Goal: Task Accomplishment & Management: Manage account settings

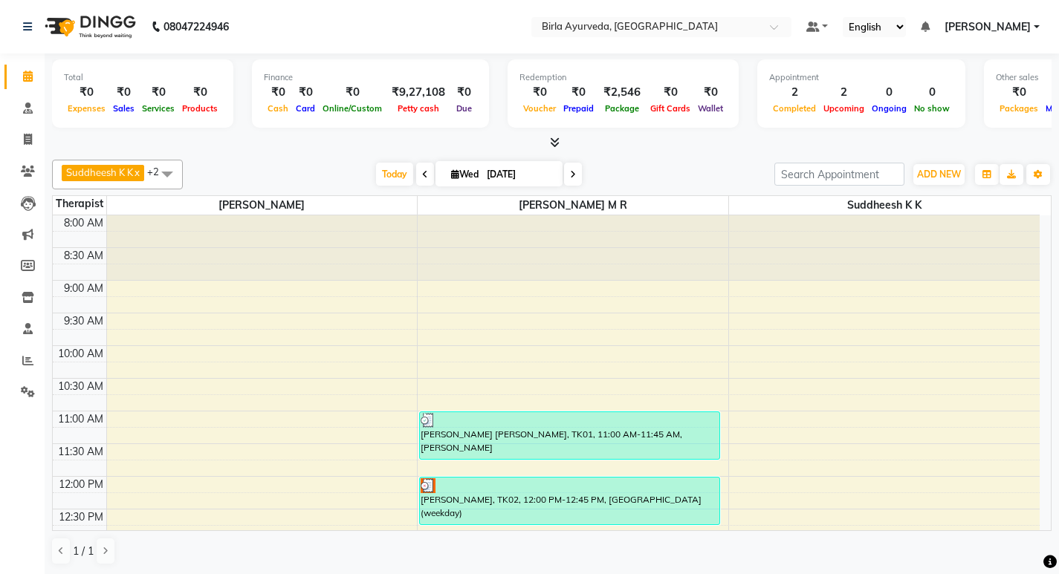
scroll to position [371, 0]
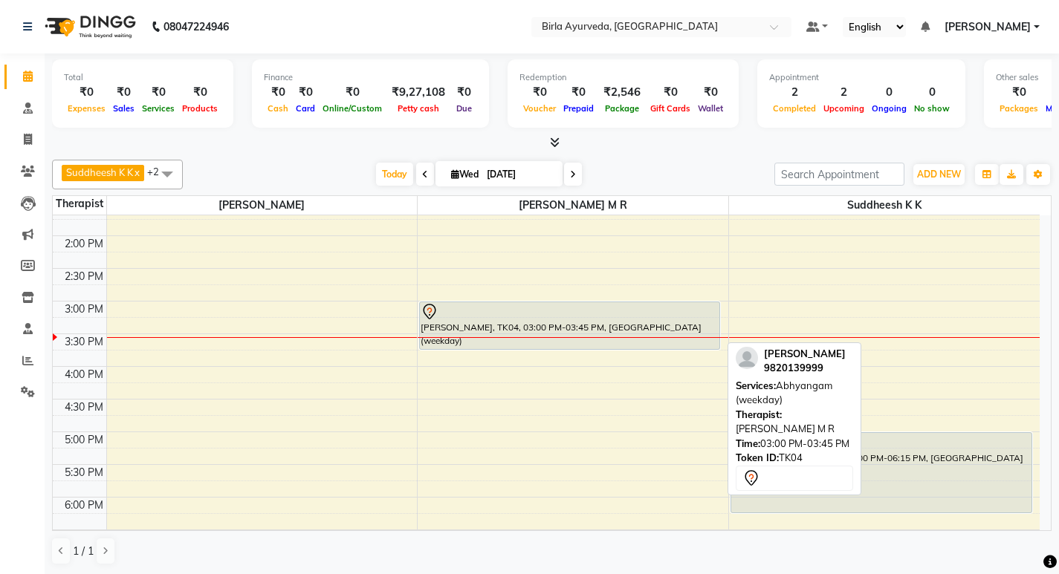
click at [521, 302] on link "[PERSON_NAME], TK04, 03:00 PM-03:45 PM, [GEOGRAPHIC_DATA] (weekday)" at bounding box center [569, 326] width 301 height 48
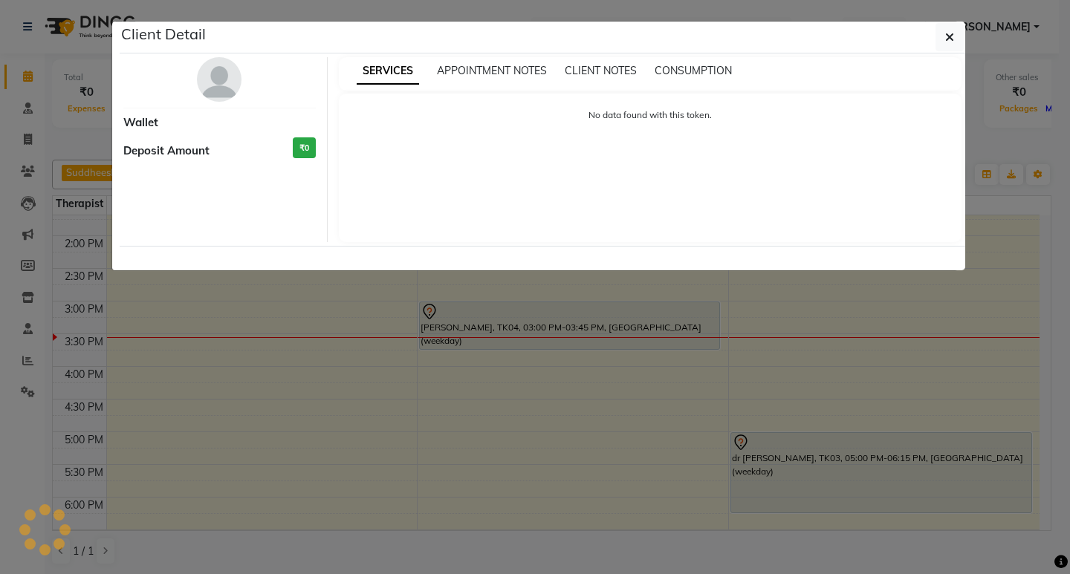
select select "7"
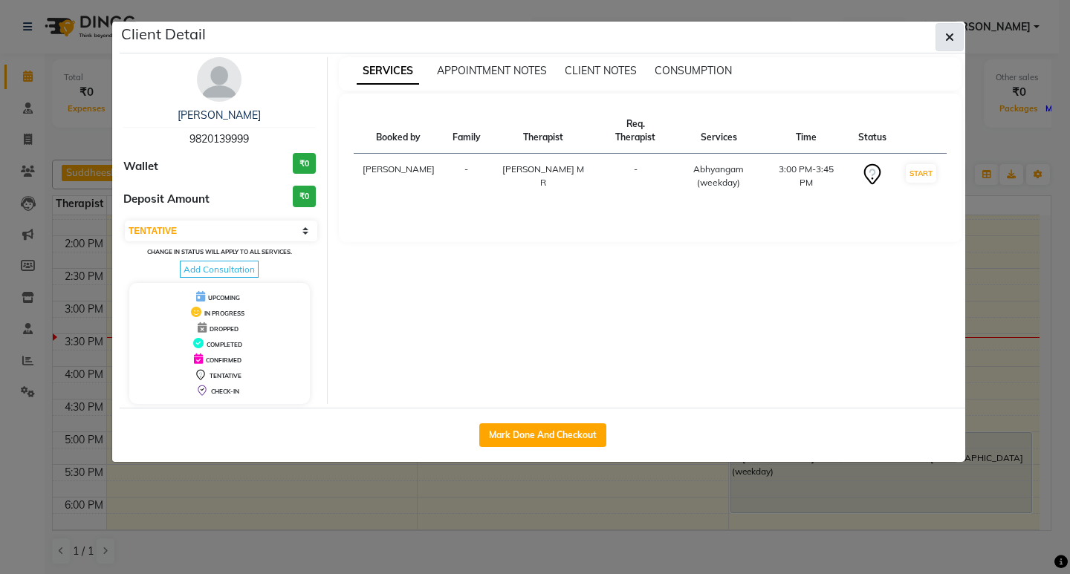
click at [952, 32] on icon "button" at bounding box center [949, 37] width 9 height 12
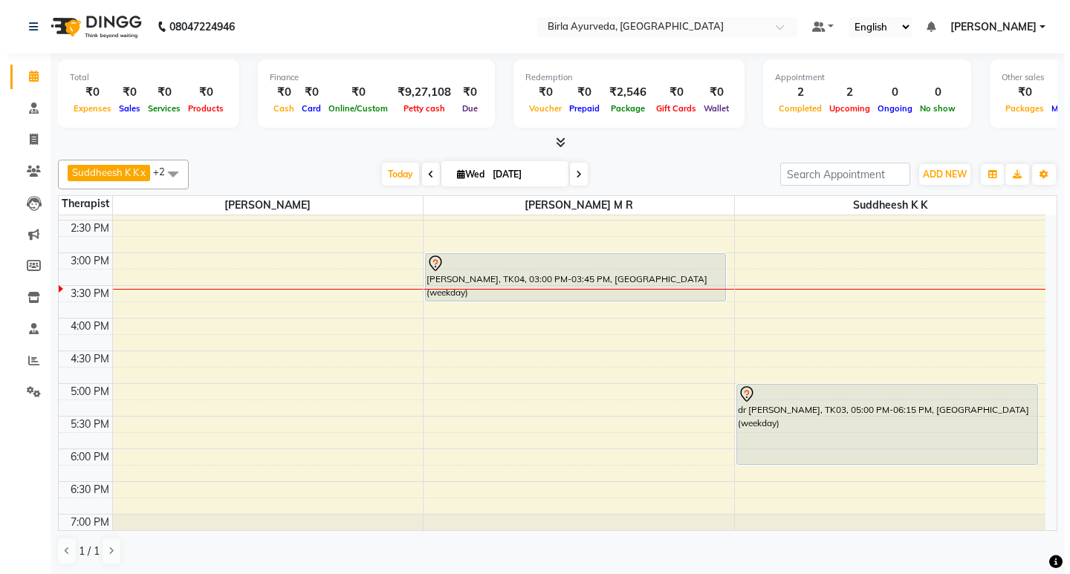
scroll to position [469, 0]
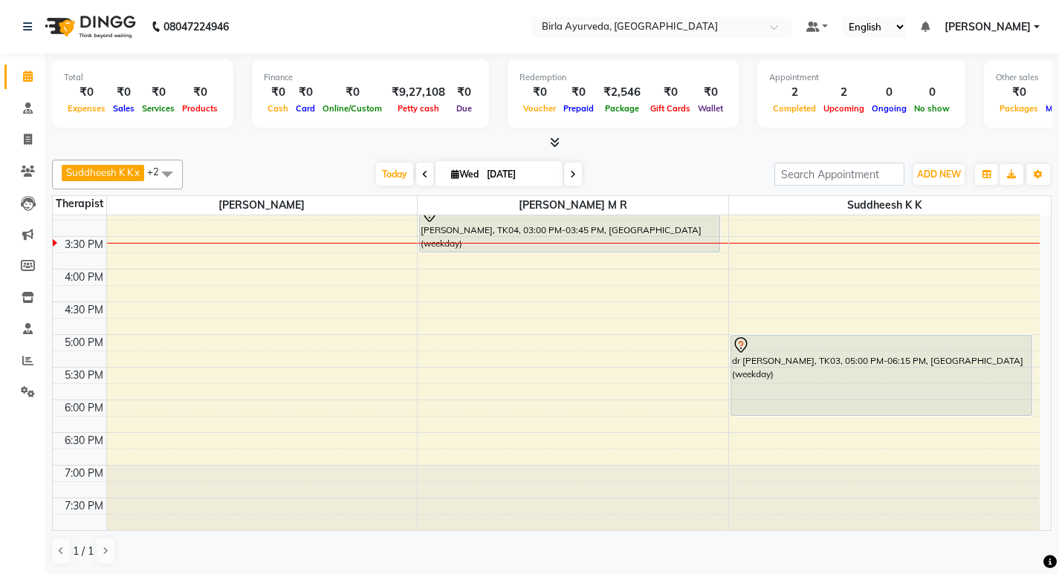
click at [1032, 30] on link "[PERSON_NAME]" at bounding box center [991, 27] width 95 height 16
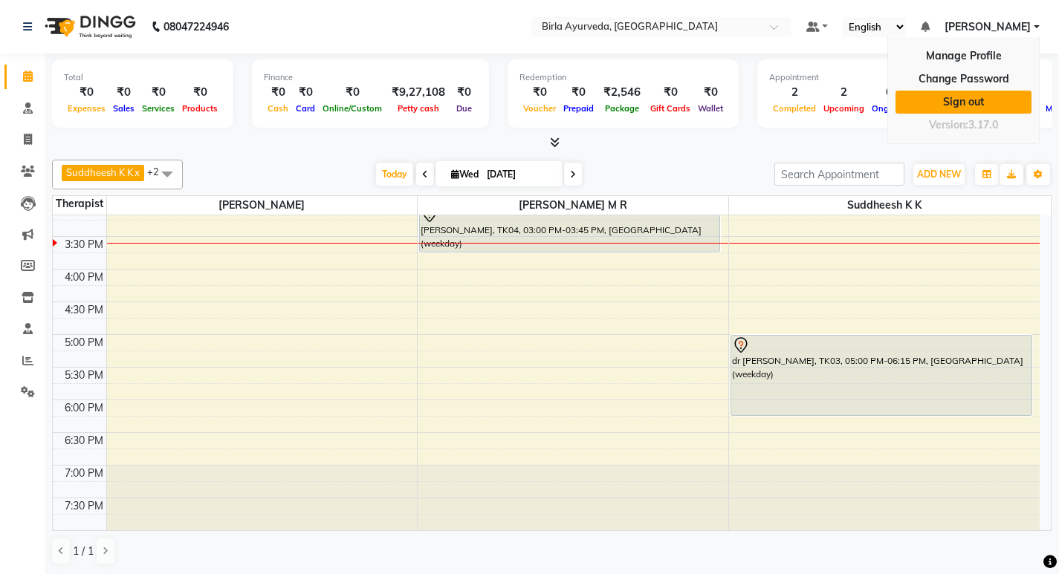
click at [978, 97] on link "Sign out" at bounding box center [963, 102] width 136 height 23
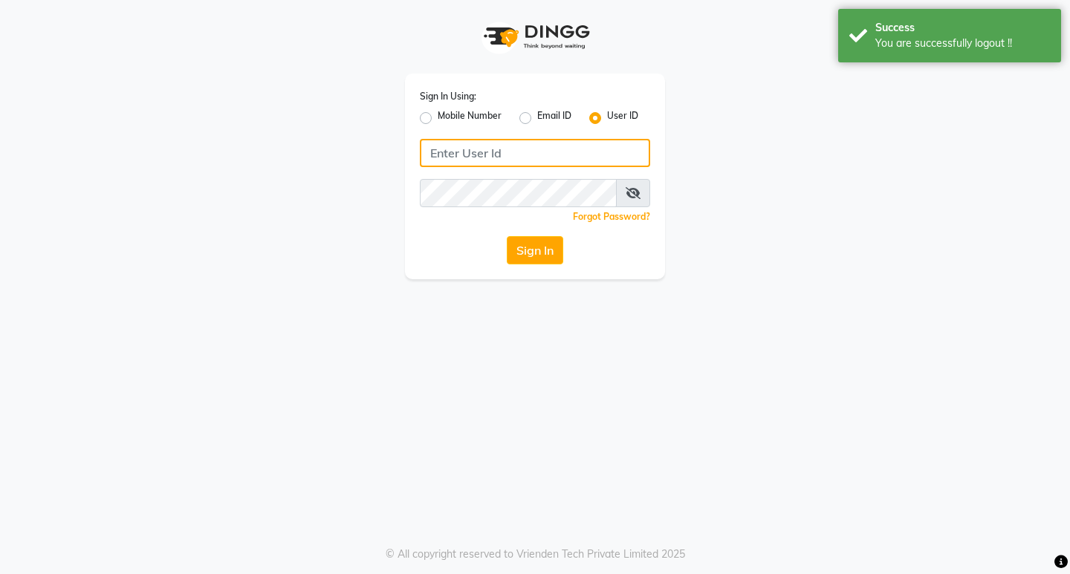
type input "8779788468"
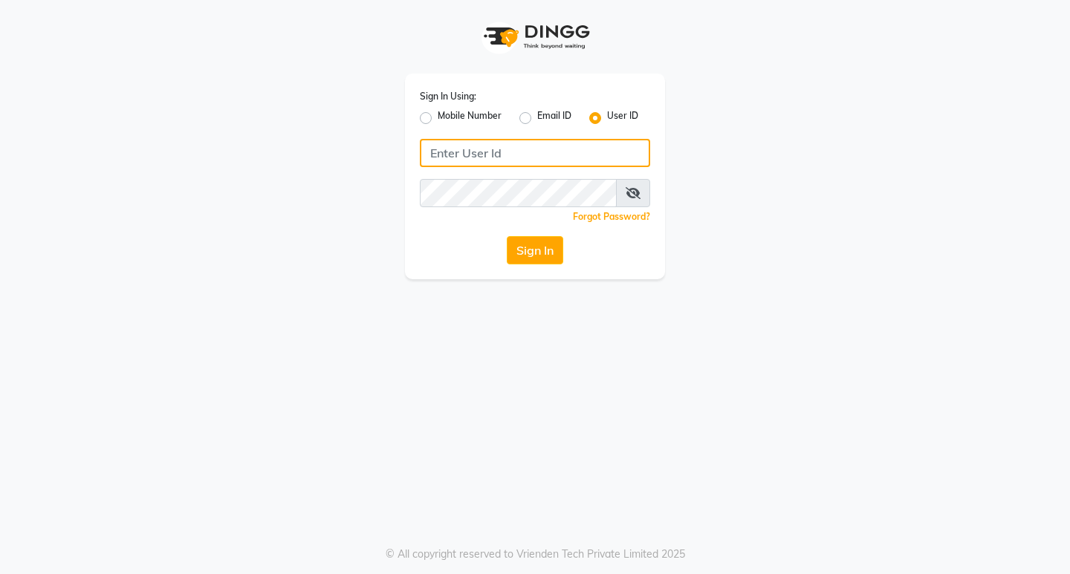
type input "8779788468"
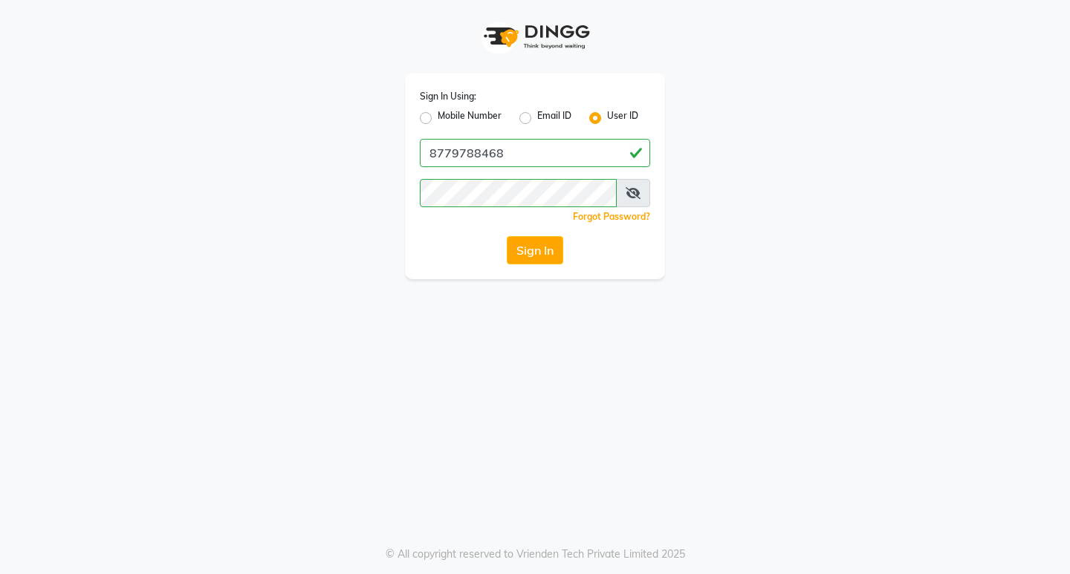
click at [467, 122] on label "Mobile Number" at bounding box center [470, 118] width 64 height 18
click at [447, 119] on input "Mobile Number" at bounding box center [443, 114] width 10 height 10
radio input "true"
radio input "false"
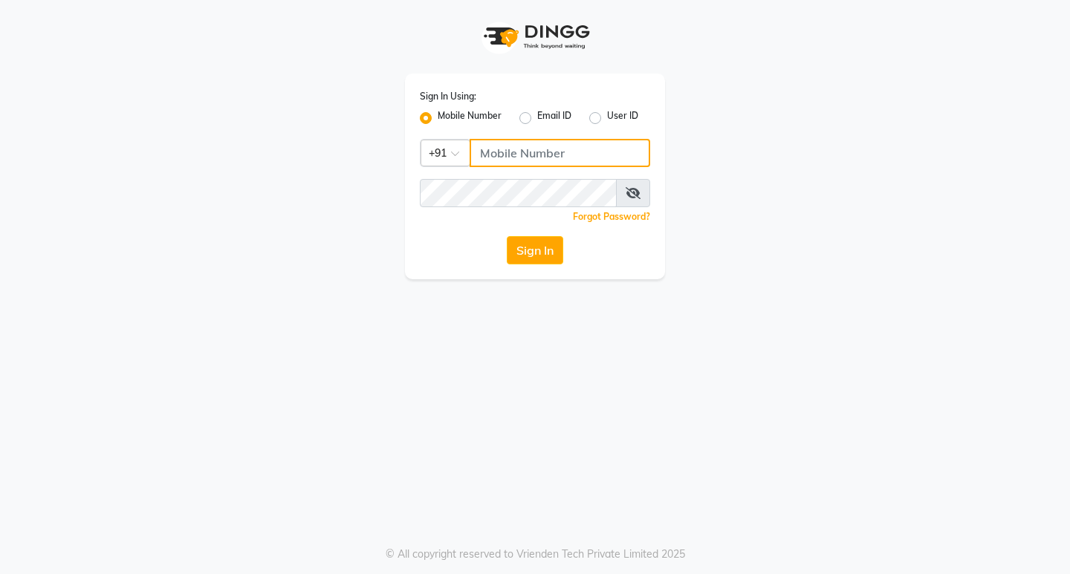
click at [492, 153] on input "Username" at bounding box center [559, 153] width 181 height 28
type input "8779788468"
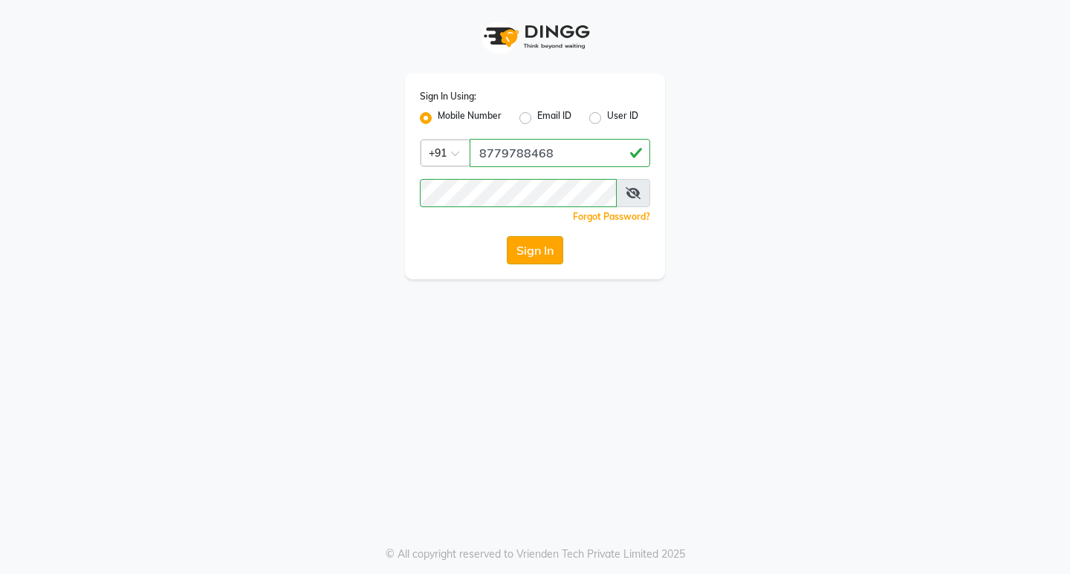
click at [541, 251] on button "Sign In" at bounding box center [535, 250] width 56 height 28
click at [536, 256] on button "Sign In" at bounding box center [535, 250] width 56 height 28
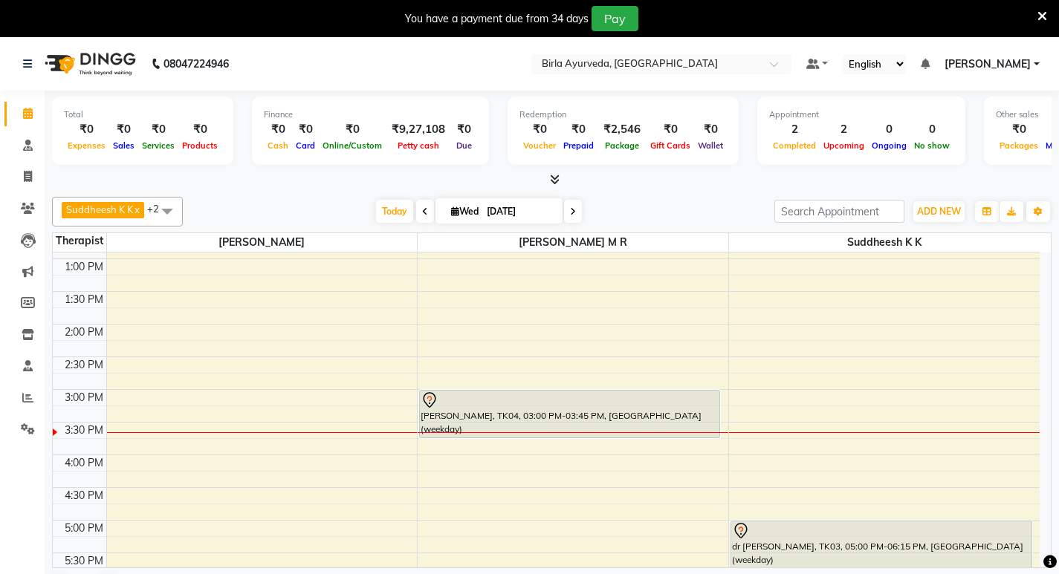
scroll to position [172, 0]
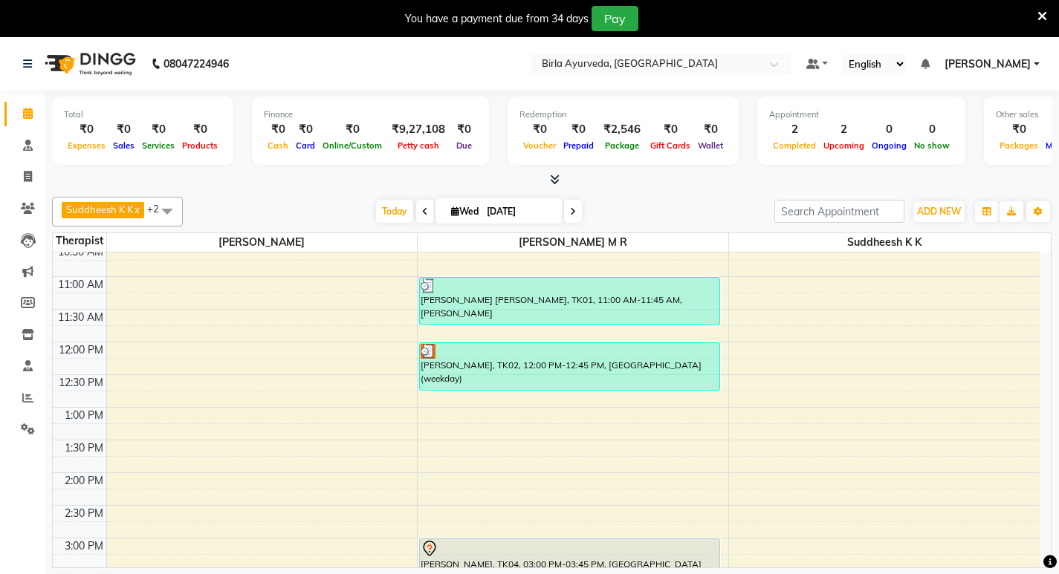
click at [1042, 13] on icon at bounding box center [1042, 16] width 10 height 13
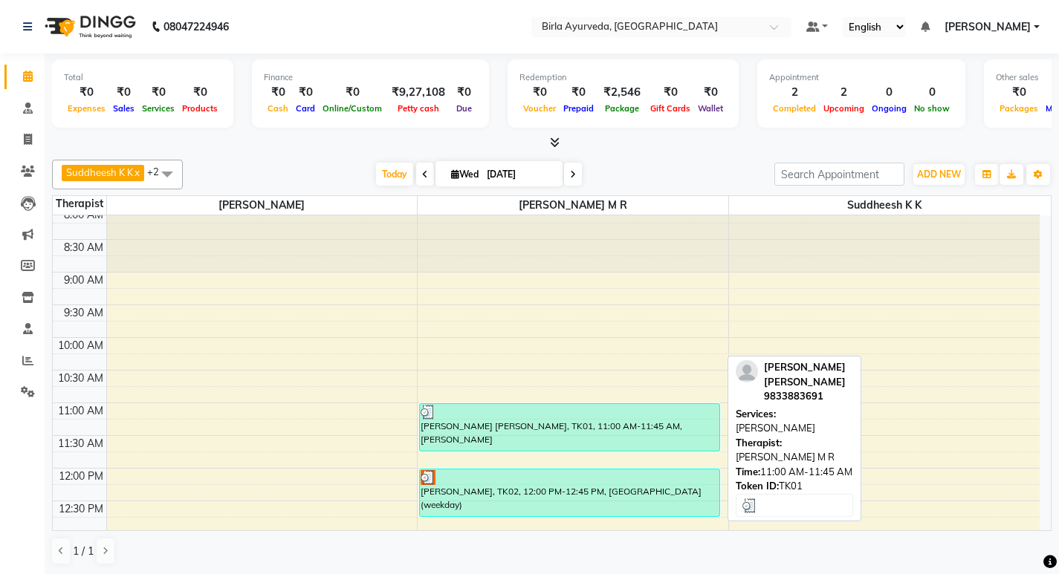
scroll to position [0, 0]
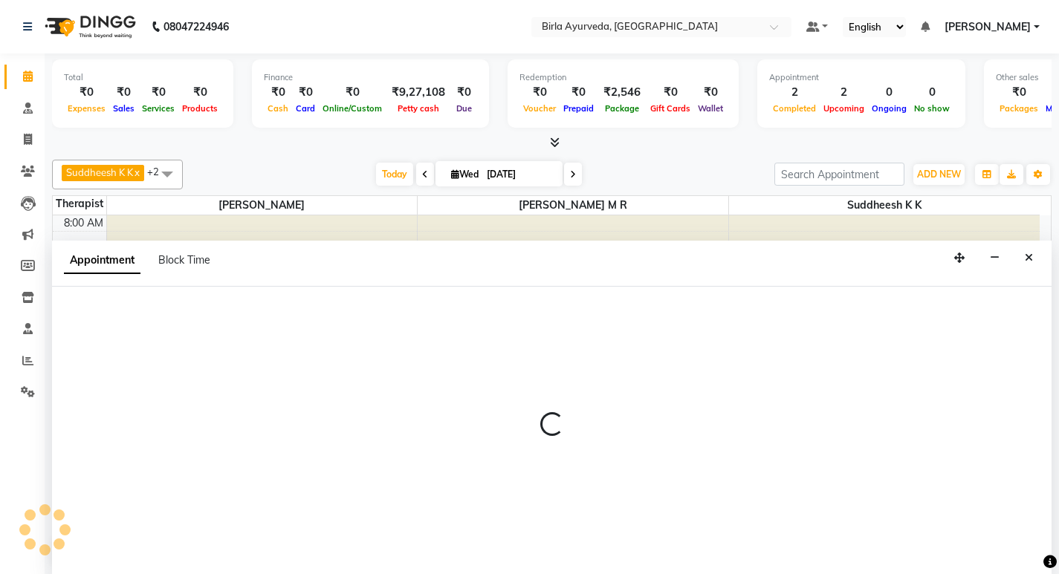
scroll to position [1, 0]
select select "56922"
select select "600"
select select "tentative"
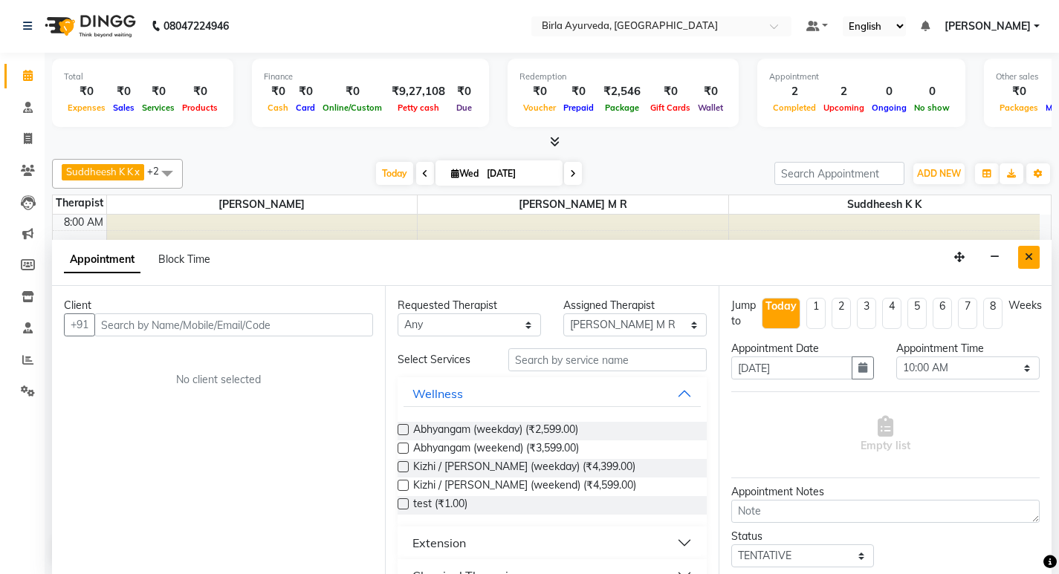
click at [1029, 258] on icon "Close" at bounding box center [1028, 257] width 8 height 10
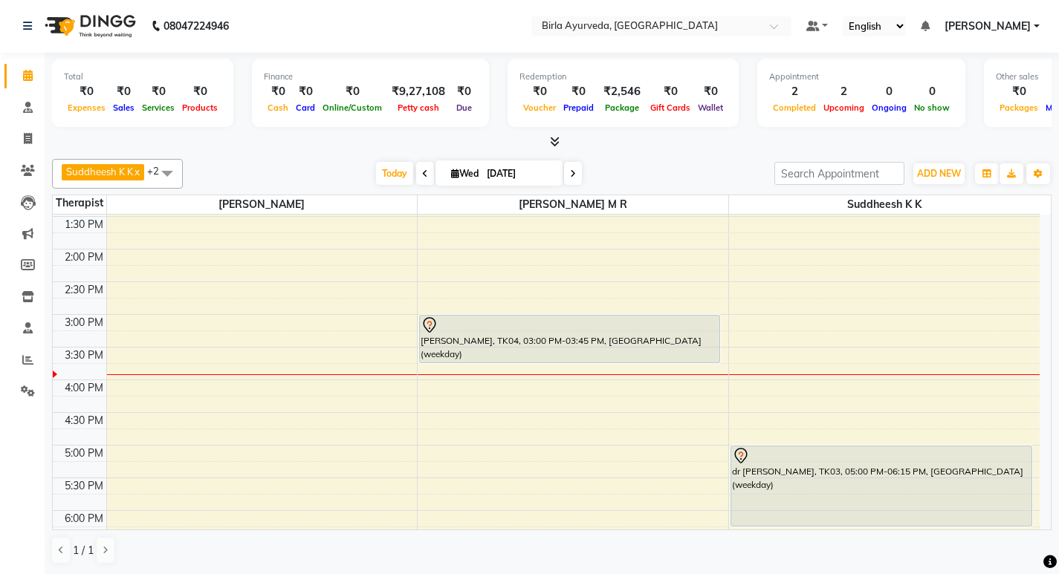
scroll to position [446, 0]
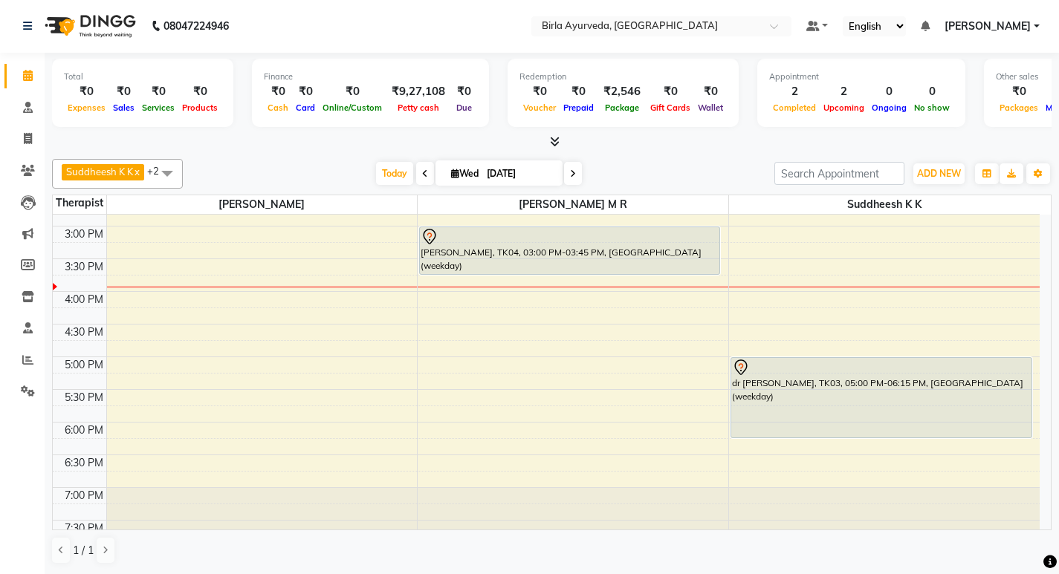
click at [574, 169] on icon at bounding box center [573, 173] width 6 height 9
type input "[DATE]"
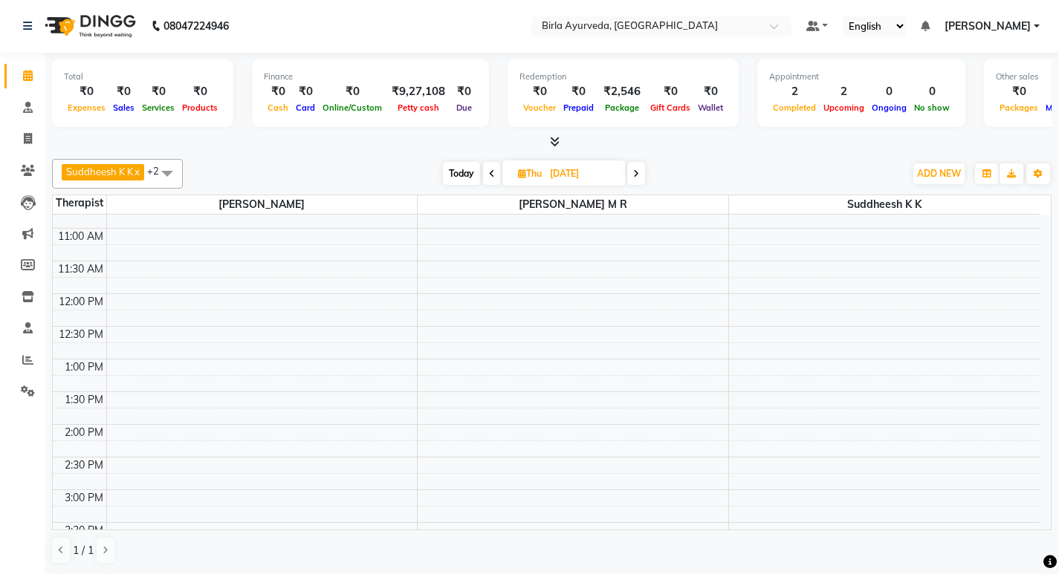
scroll to position [0, 0]
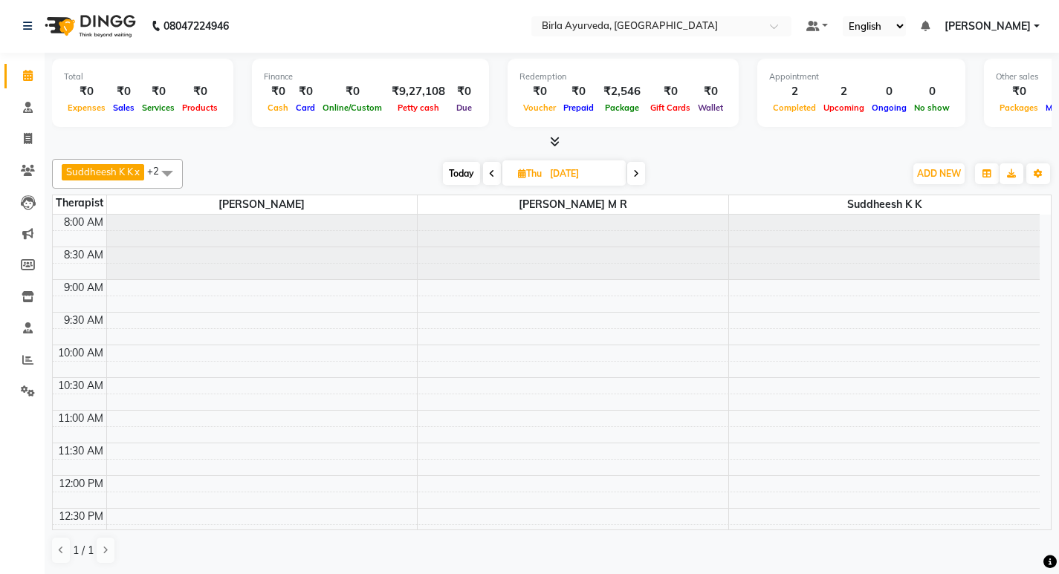
select select "56922"
select select "tentative"
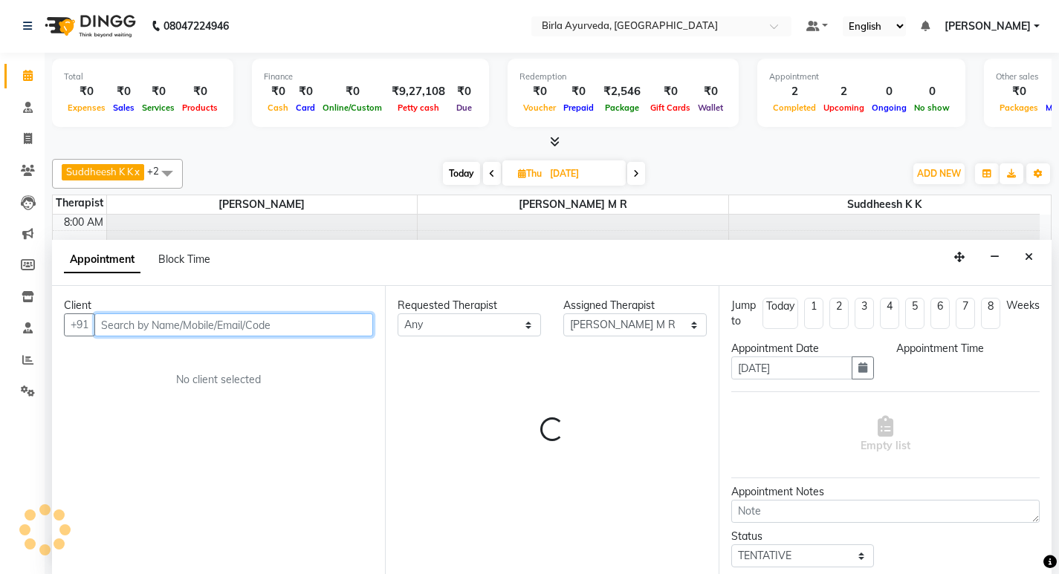
select select "600"
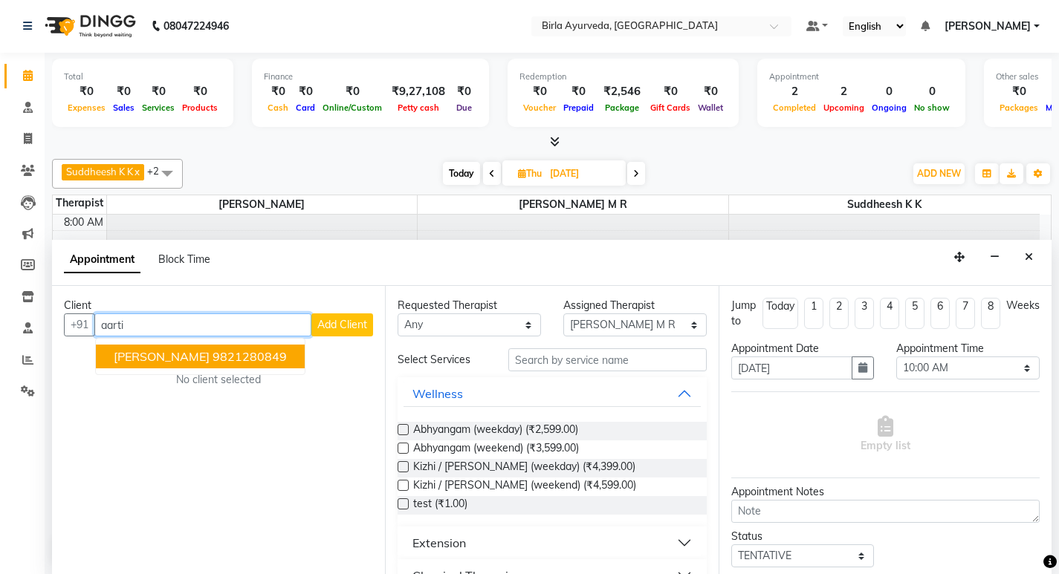
click at [244, 356] on ngb-highlight "9821280849" at bounding box center [249, 356] width 74 height 15
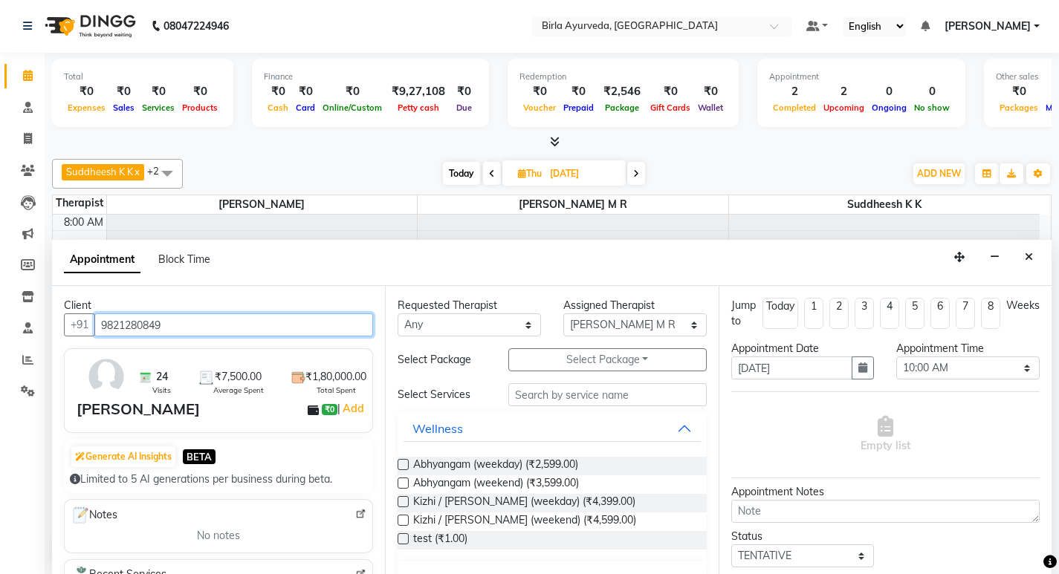
type input "9821280849"
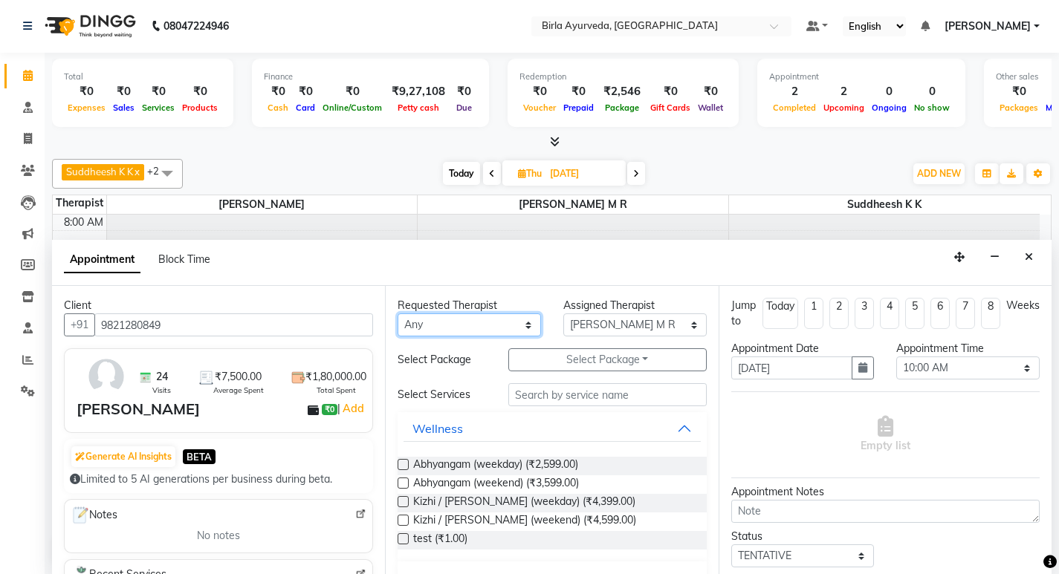
click at [461, 328] on select "Any Amala [PERSON_NAME] [PERSON_NAME] S [PERSON_NAME] [PERSON_NAME] [PERSON_NAM…" at bounding box center [468, 324] width 143 height 23
click at [461, 327] on select "Any Amala [PERSON_NAME] [PERSON_NAME] S [PERSON_NAME] [PERSON_NAME] [PERSON_NAM…" at bounding box center [468, 324] width 143 height 23
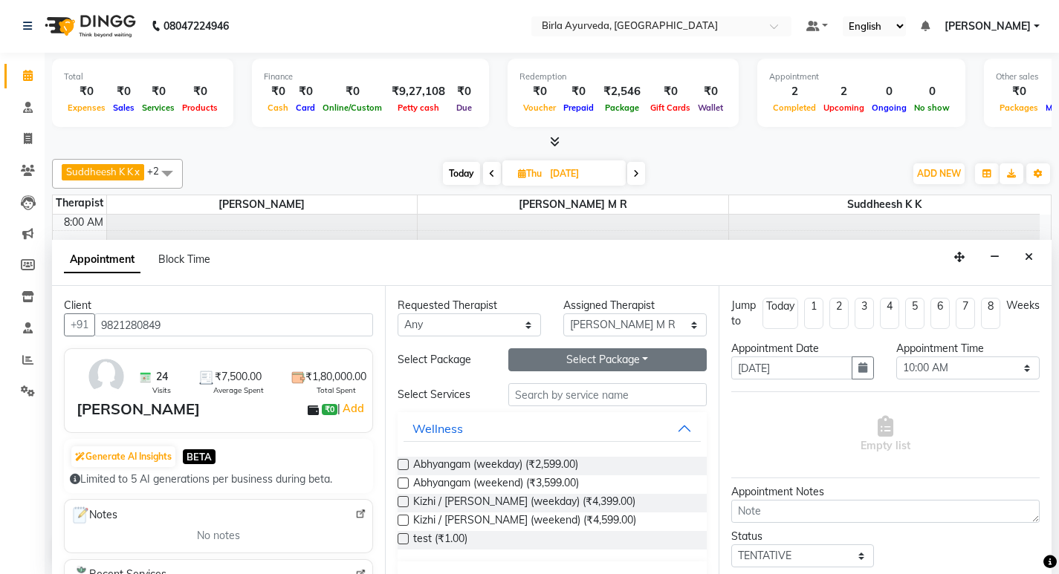
click at [590, 364] on button "Select Package Toggle Dropdown" at bounding box center [607, 359] width 198 height 23
click at [553, 397] on li "[PERSON_NAME]" at bounding box center [568, 391] width 118 height 22
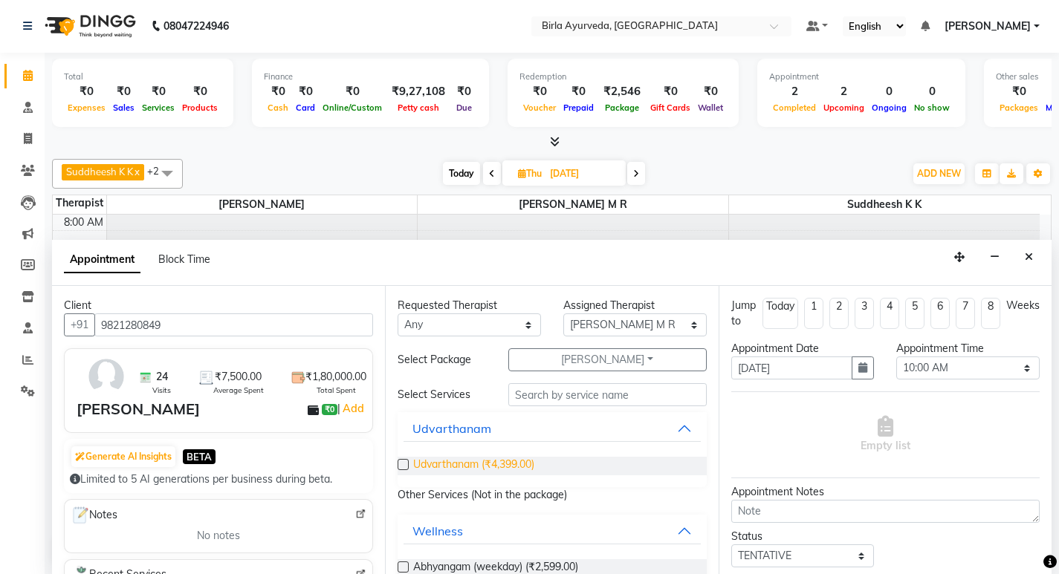
click at [446, 461] on span "Udvarthanam (₹4,399.00)" at bounding box center [473, 466] width 121 height 19
checkbox input "false"
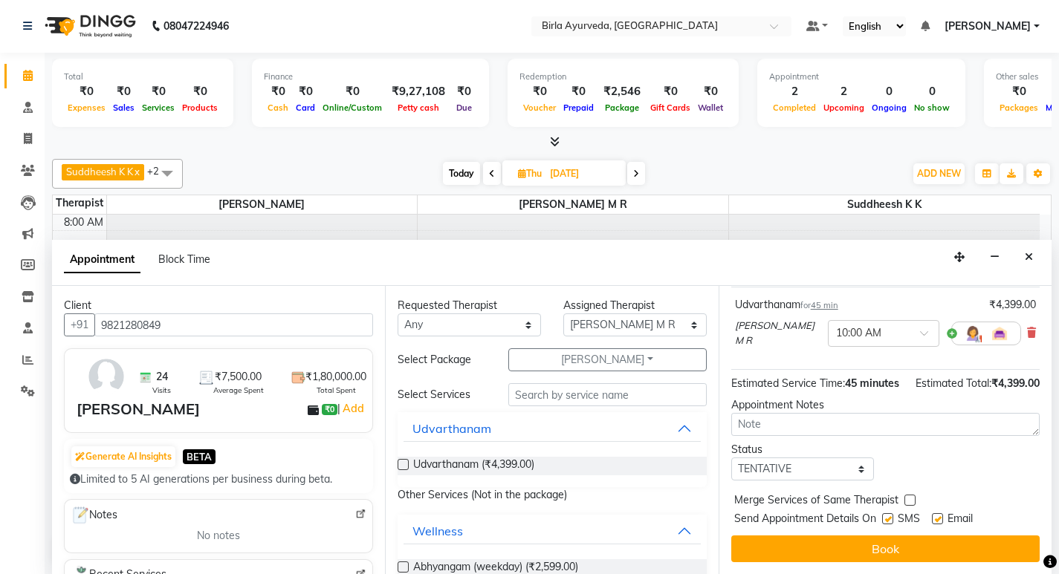
scroll to position [118, 0]
click at [940, 518] on label at bounding box center [937, 518] width 11 height 11
click at [940, 518] on input "checkbox" at bounding box center [937, 521] width 10 height 10
checkbox input "false"
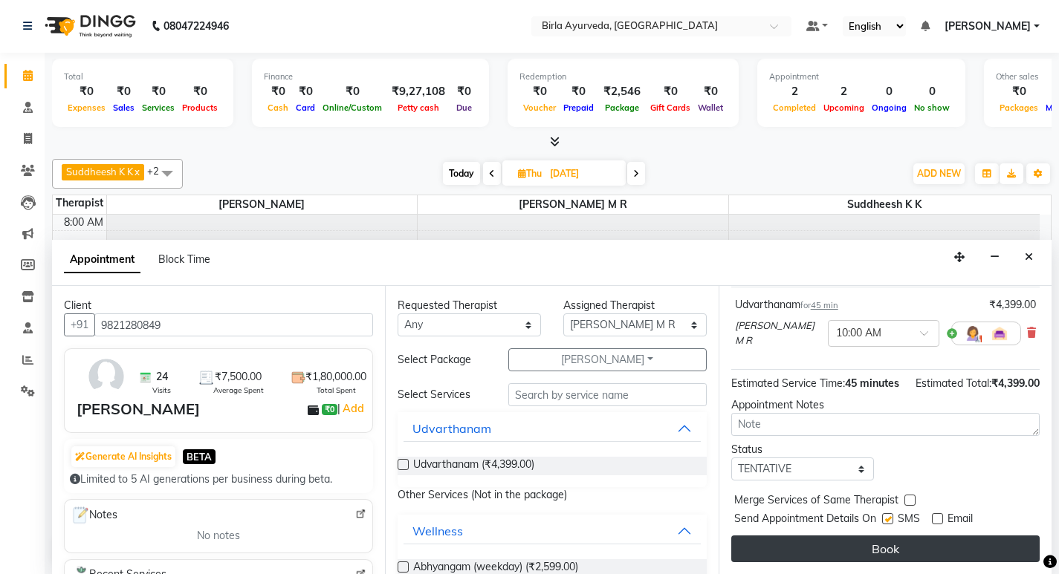
click at [884, 547] on button "Book" at bounding box center [885, 549] width 308 height 27
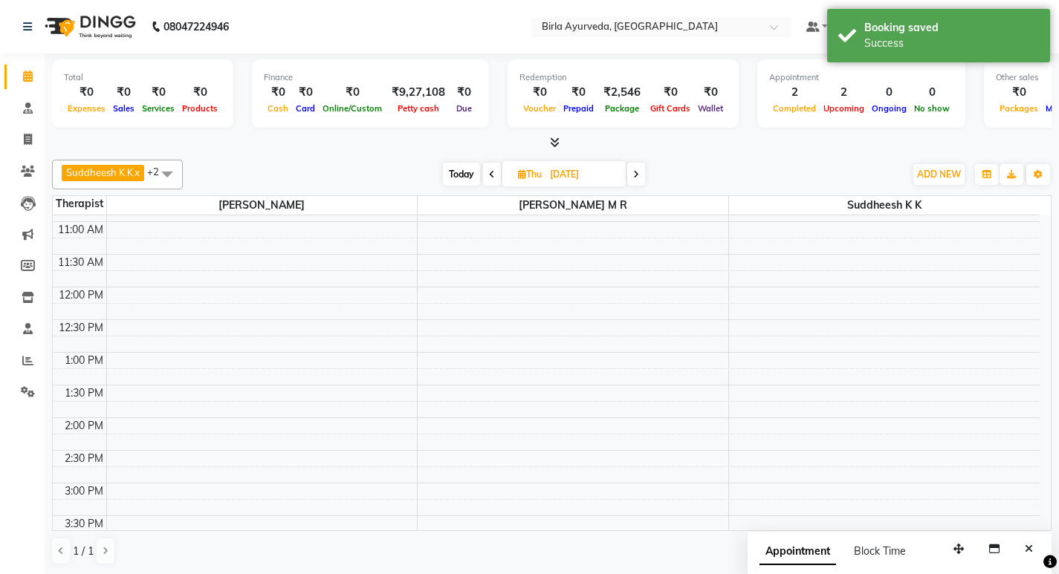
scroll to position [223, 0]
click at [450, 456] on div "8:00 AM 8:30 AM 9:00 AM 9:30 AM 10:00 AM 10:30 AM 11:00 AM 11:30 AM 12:00 PM 12…" at bounding box center [546, 385] width 986 height 784
select select "56922"
select select "900"
select select "tentative"
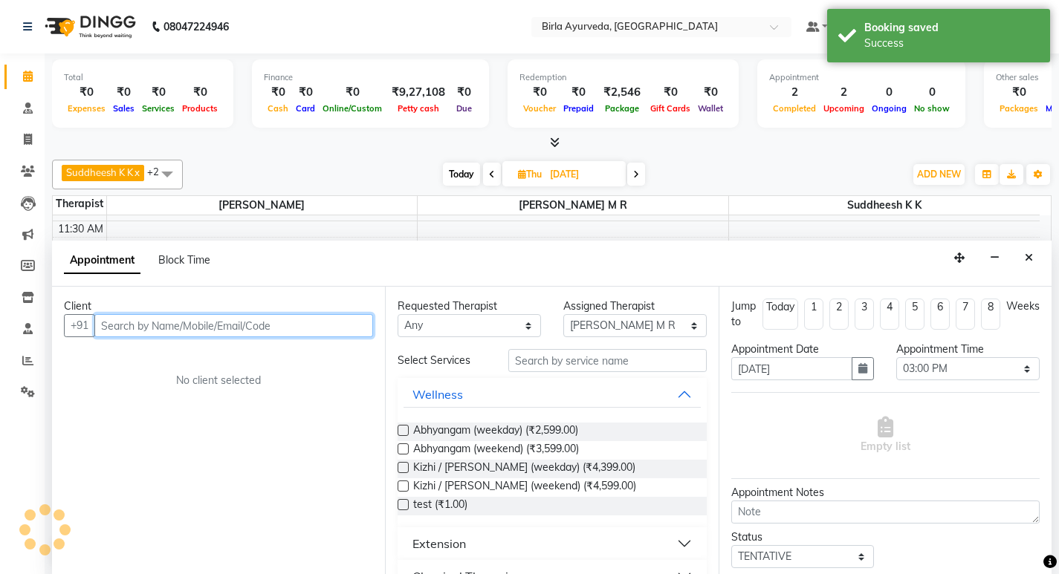
scroll to position [1, 0]
click at [290, 325] on input "text" at bounding box center [233, 324] width 279 height 23
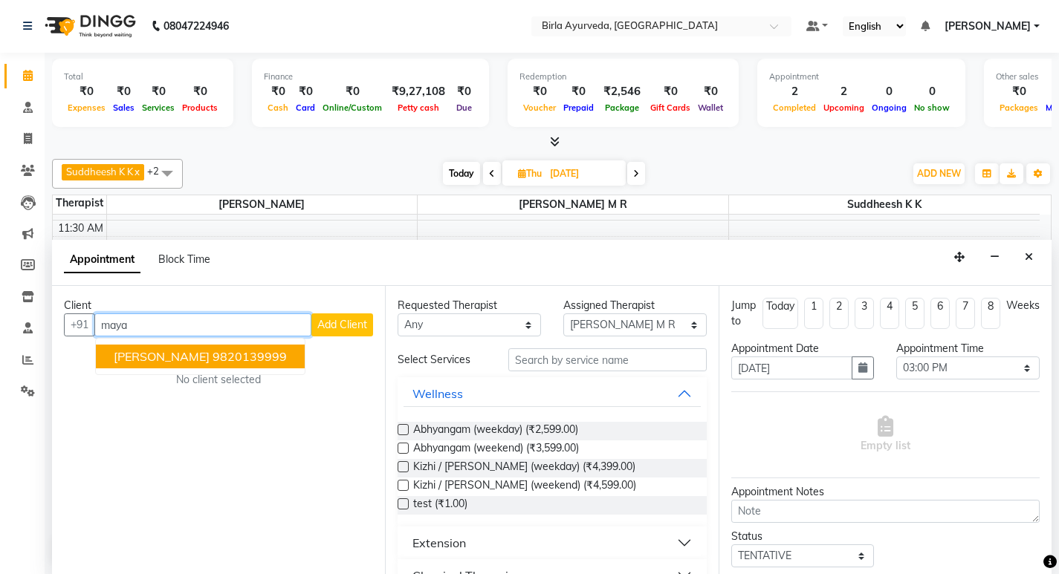
click at [230, 357] on ngb-highlight "9820139999" at bounding box center [249, 356] width 74 height 15
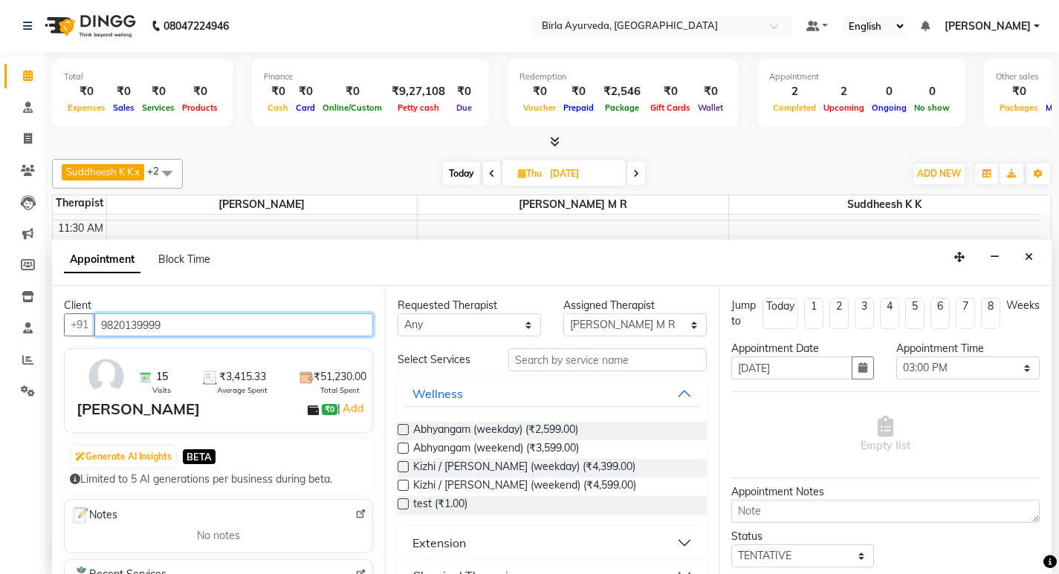
type input "9820139999"
click at [405, 468] on label at bounding box center [402, 466] width 11 height 11
click at [405, 468] on input "checkbox" at bounding box center [402, 469] width 10 height 10
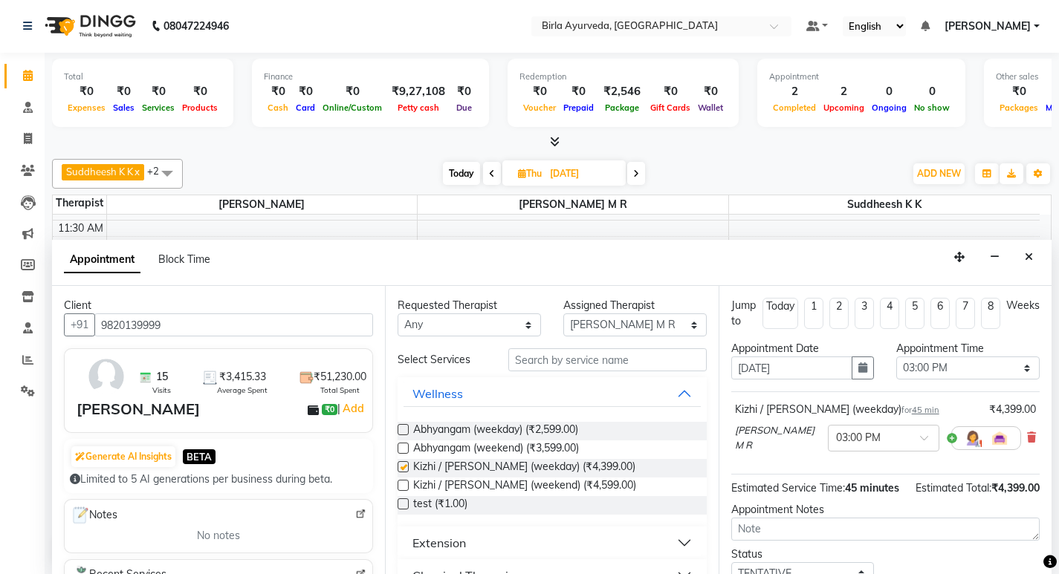
checkbox input "false"
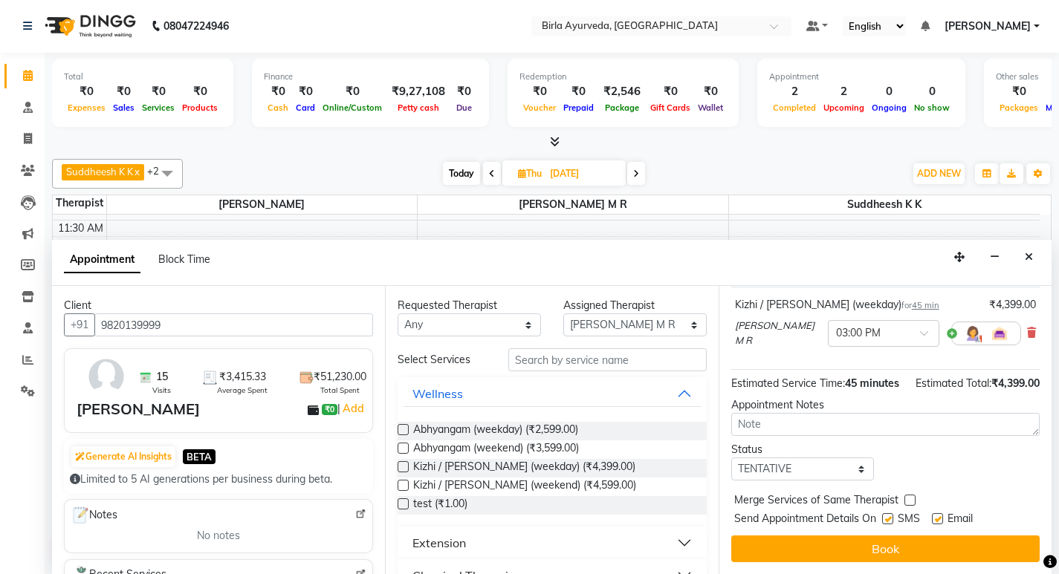
scroll to position [118, 0]
click at [937, 516] on label at bounding box center [937, 518] width 11 height 11
click at [937, 516] on input "checkbox" at bounding box center [937, 521] width 10 height 10
checkbox input "false"
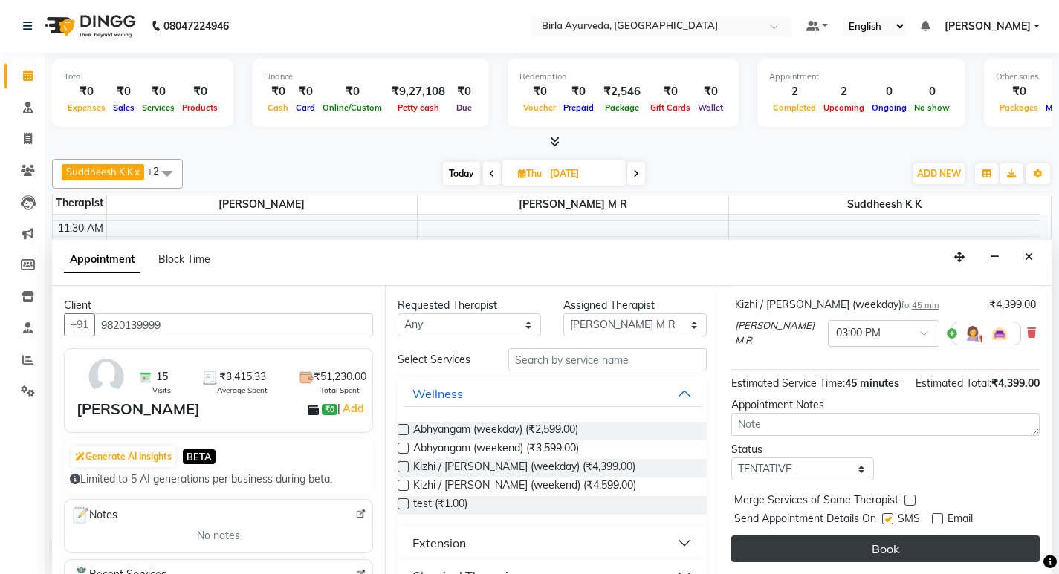
click at [862, 545] on button "Book" at bounding box center [885, 549] width 308 height 27
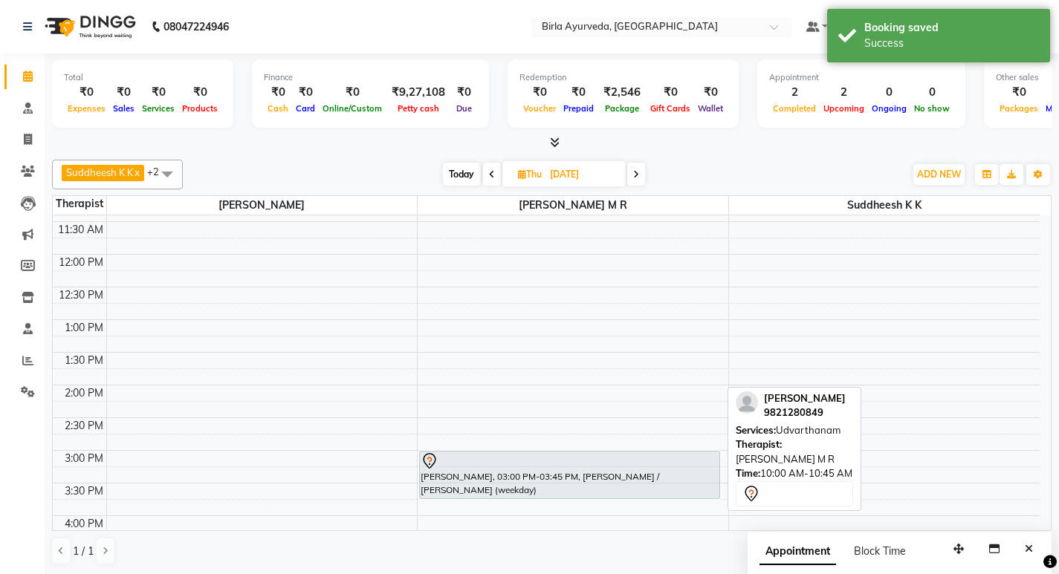
scroll to position [223, 0]
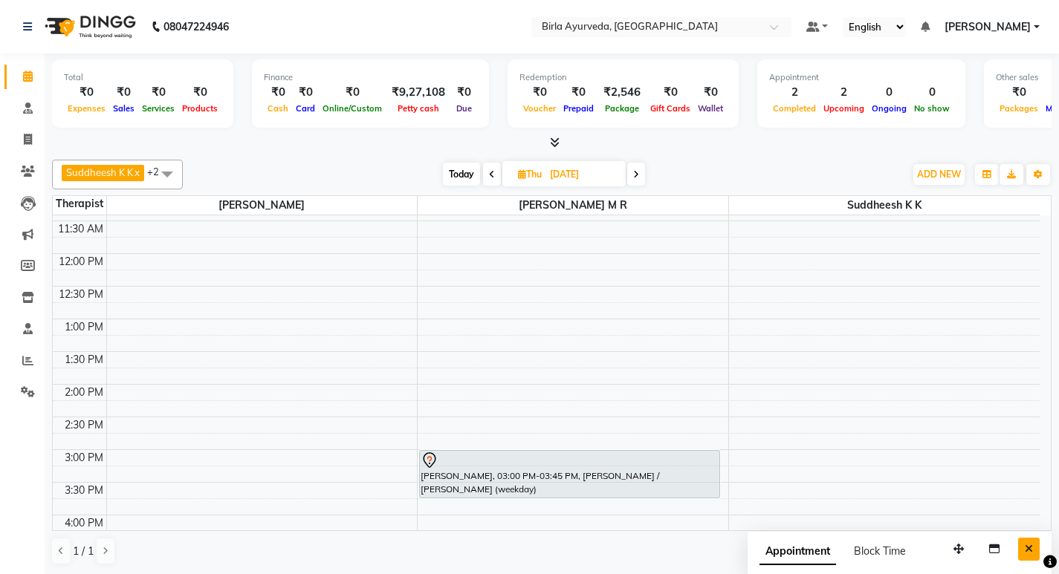
click at [1030, 550] on icon "Close" at bounding box center [1028, 549] width 8 height 10
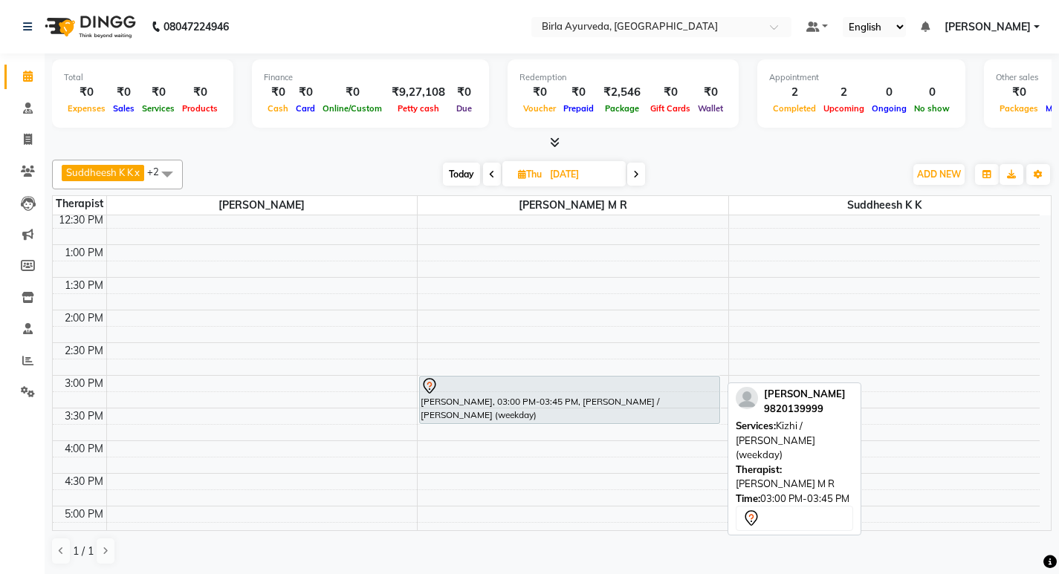
click at [503, 388] on div at bounding box center [569, 386] width 298 height 18
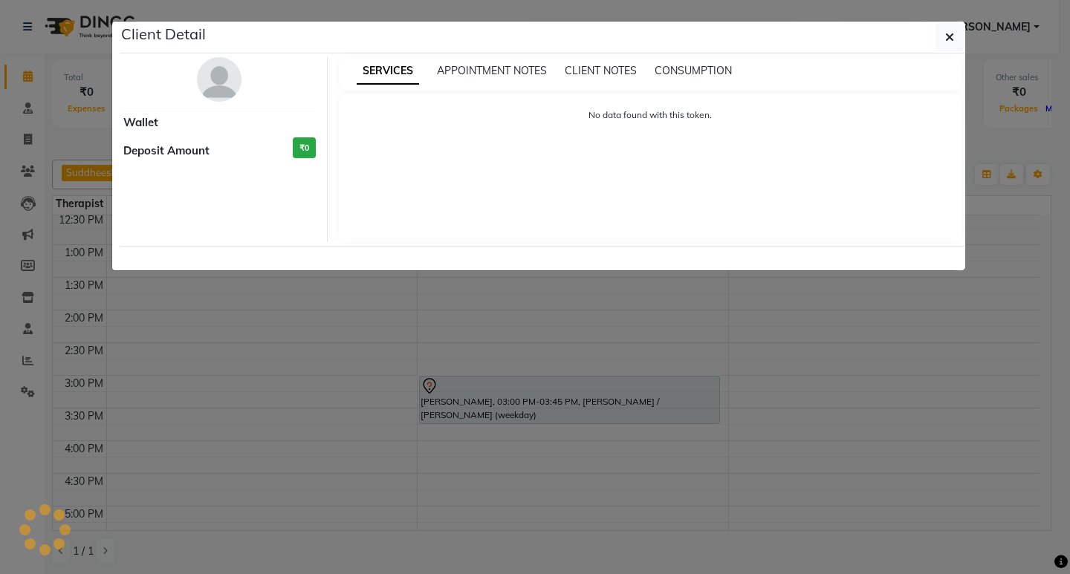
select select "7"
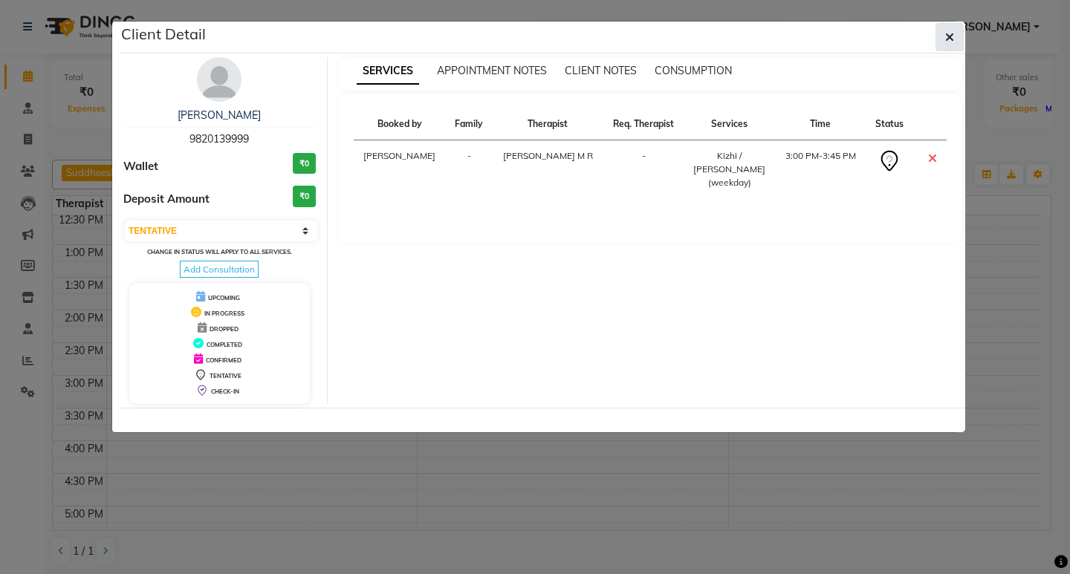
click at [955, 36] on button "button" at bounding box center [949, 37] width 28 height 28
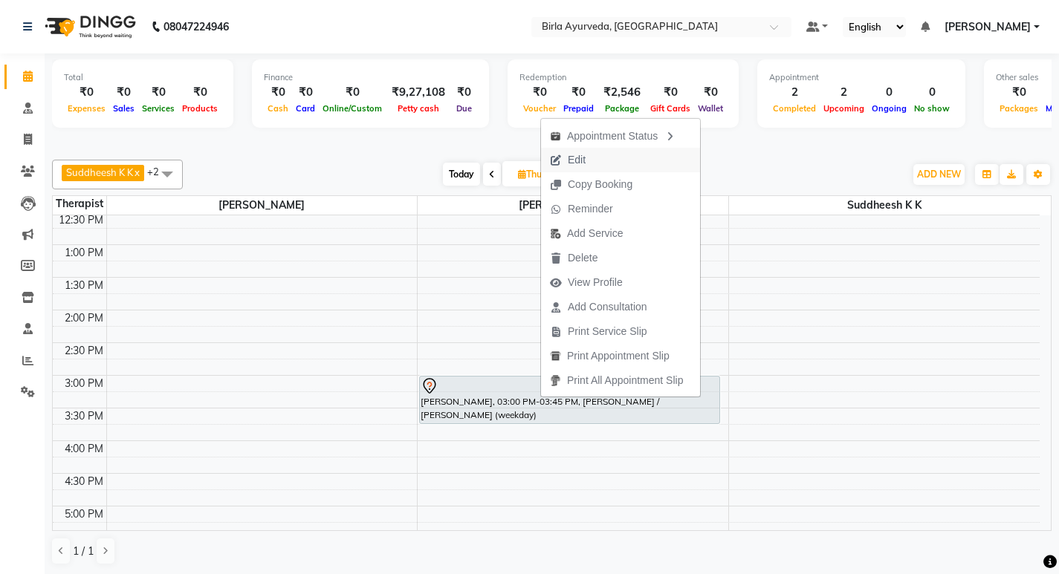
click at [585, 160] on span "Edit" at bounding box center [577, 160] width 18 height 16
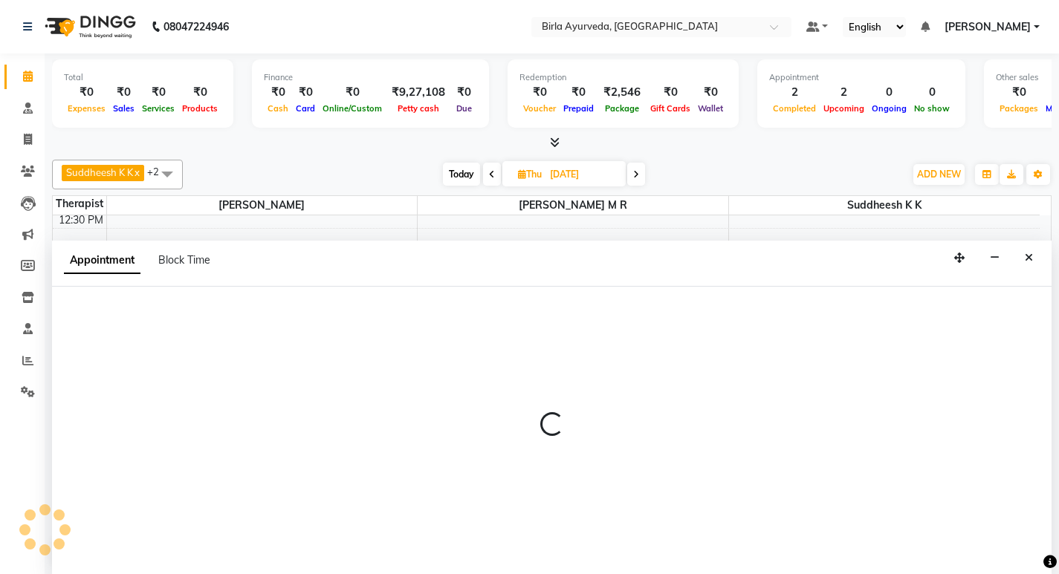
select select "tentative"
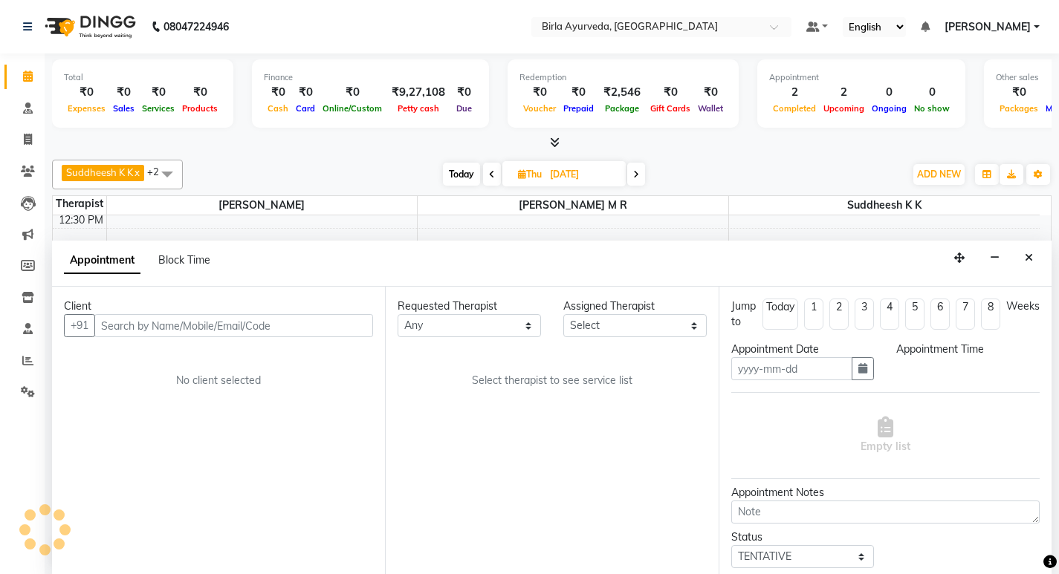
scroll to position [1, 0]
type input "[DATE]"
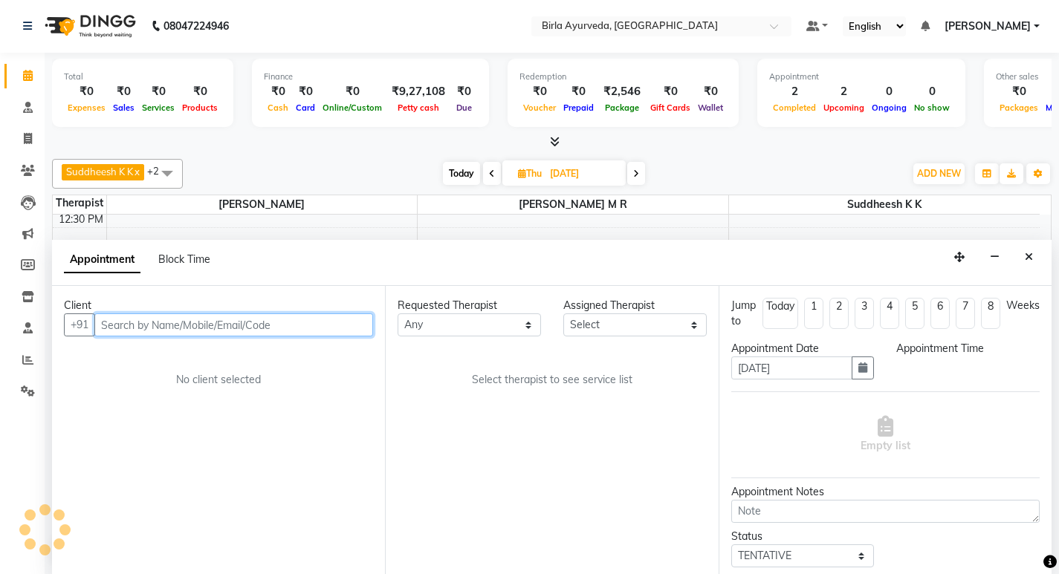
select select "56922"
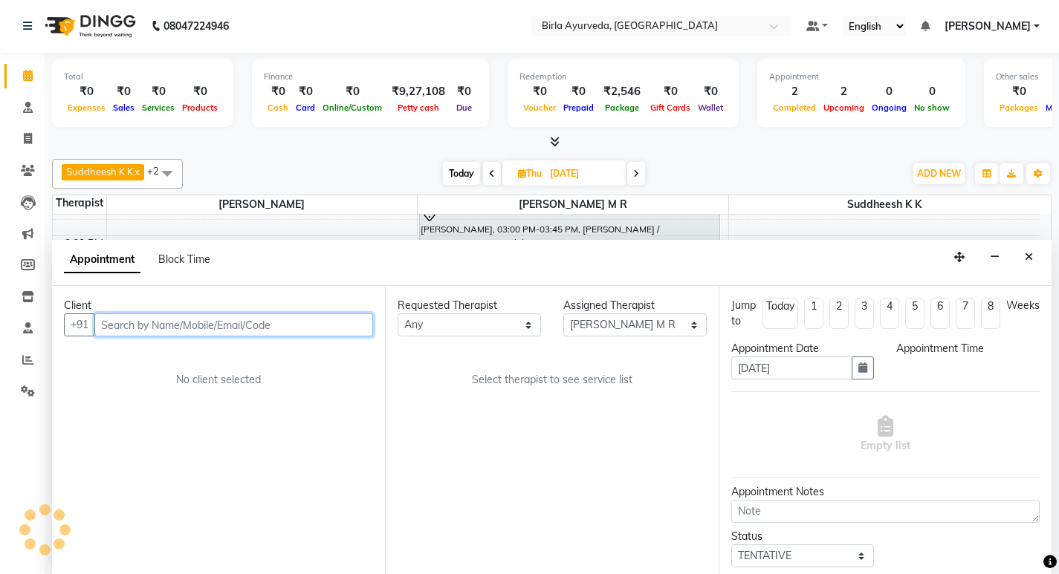
select select "900"
select select "3374"
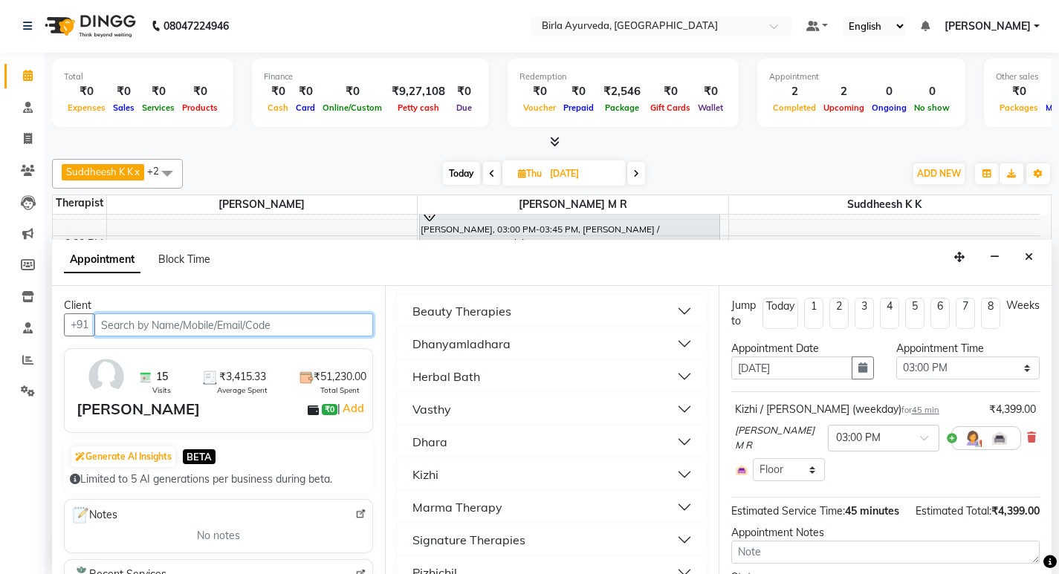
scroll to position [288, 0]
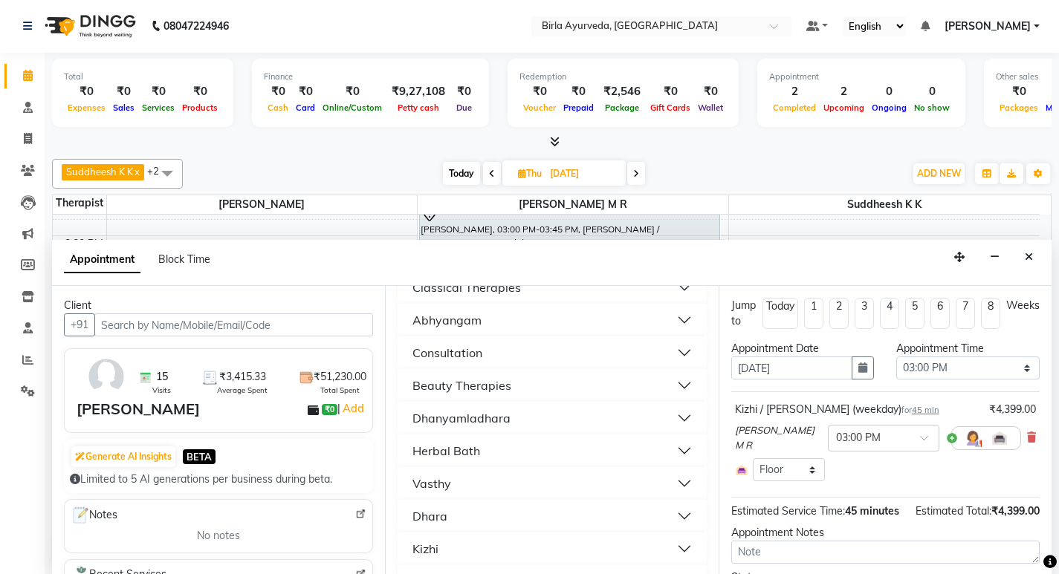
click at [530, 379] on button "Beauty Therapies" at bounding box center [551, 385] width 296 height 27
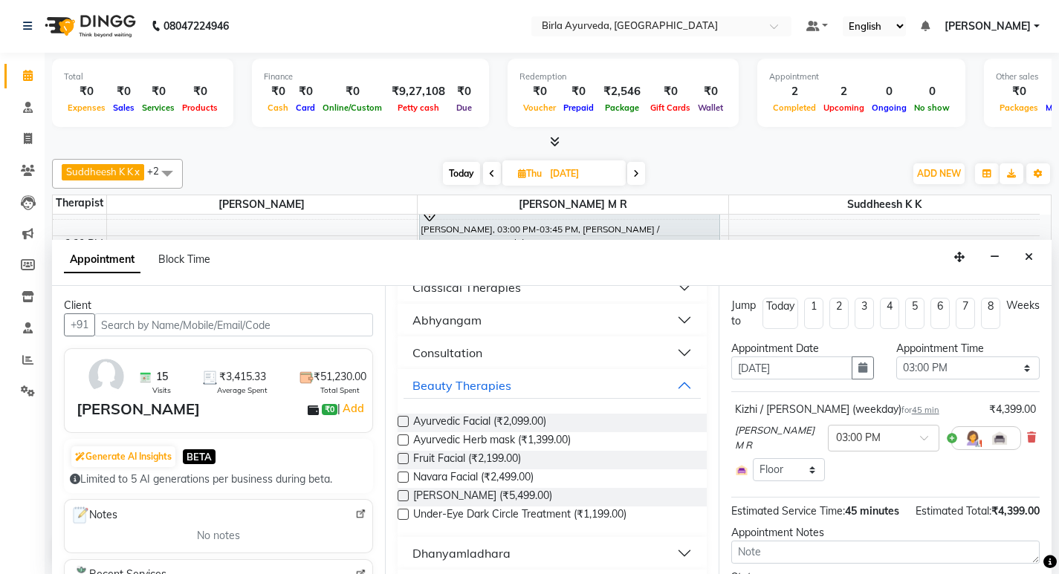
click at [401, 475] on label at bounding box center [402, 477] width 11 height 11
click at [401, 475] on input "checkbox" at bounding box center [402, 479] width 10 height 10
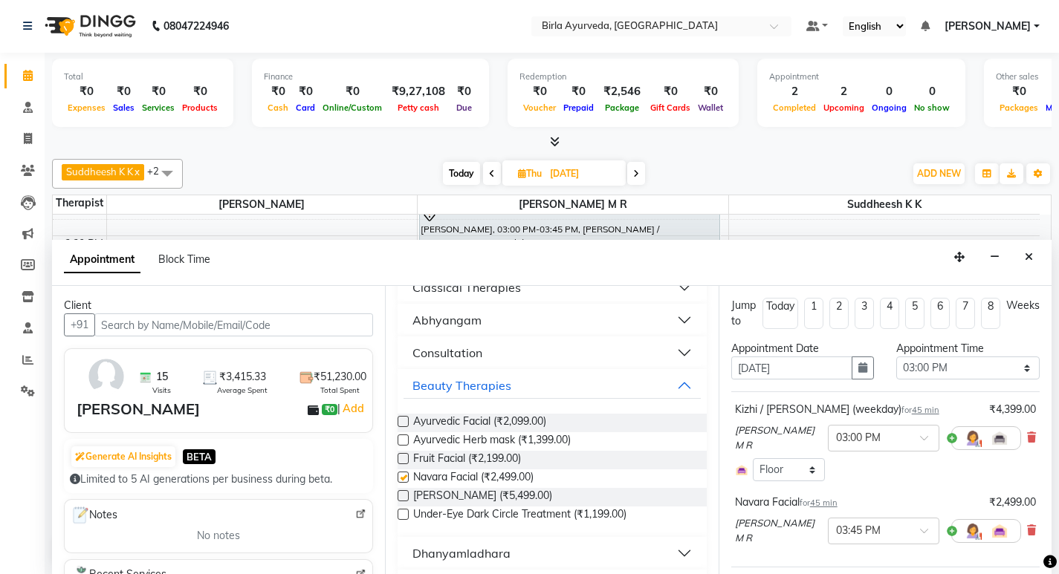
checkbox input "false"
click at [1027, 438] on icon at bounding box center [1031, 438] width 9 height 10
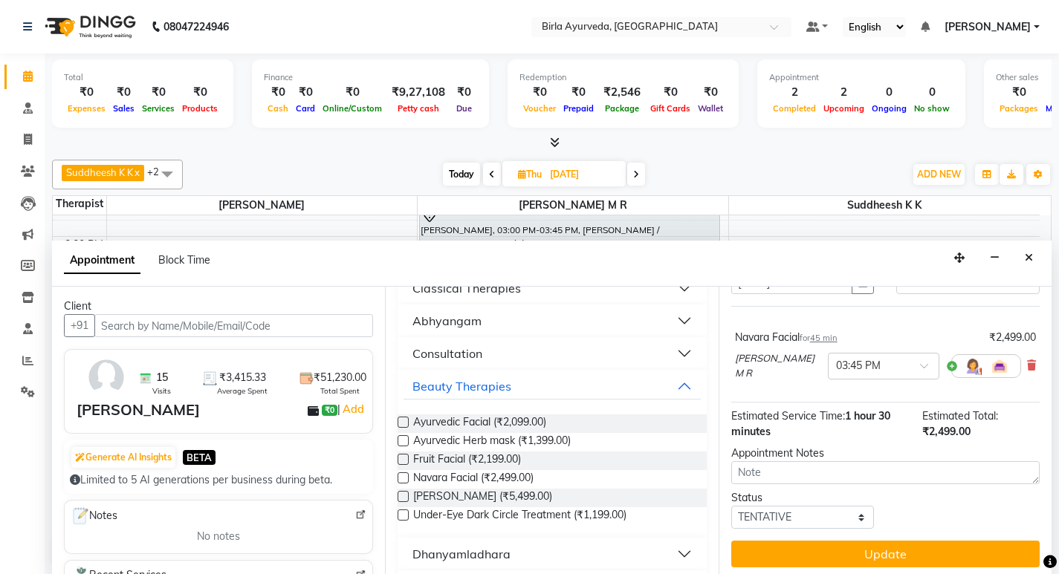
scroll to position [88, 0]
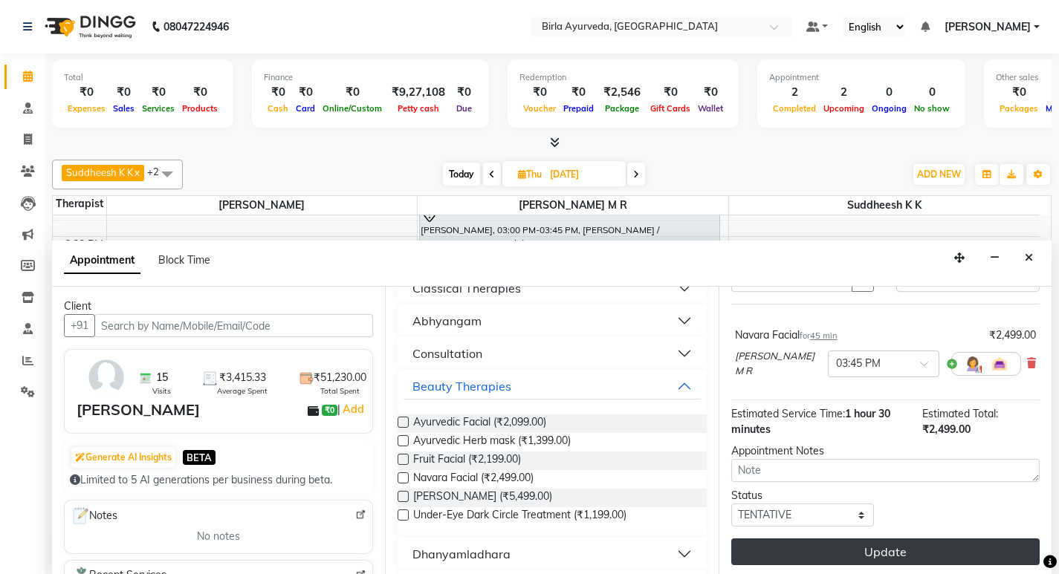
click at [869, 550] on button "Update" at bounding box center [885, 552] width 308 height 27
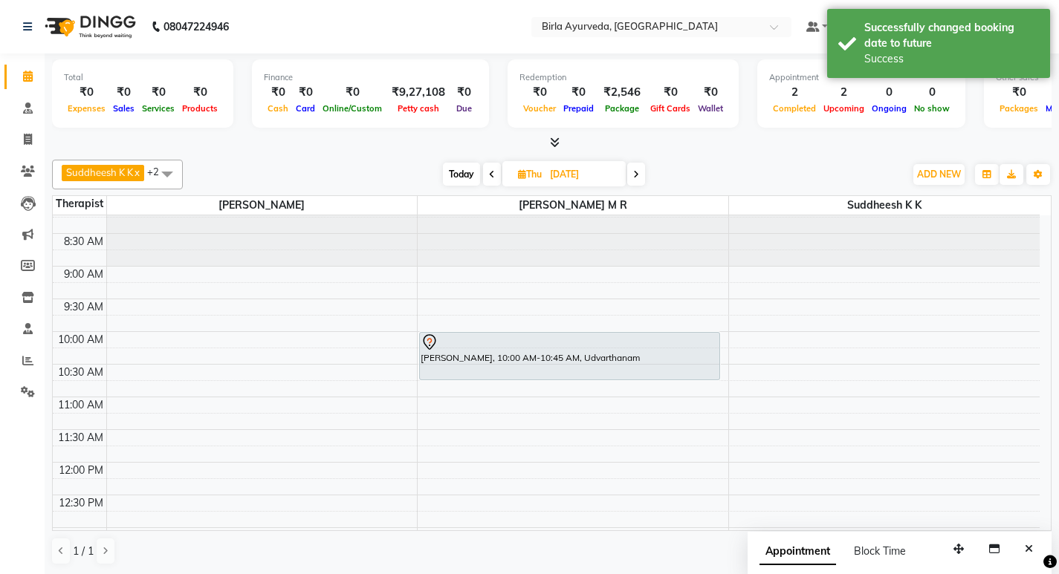
scroll to position [0, 0]
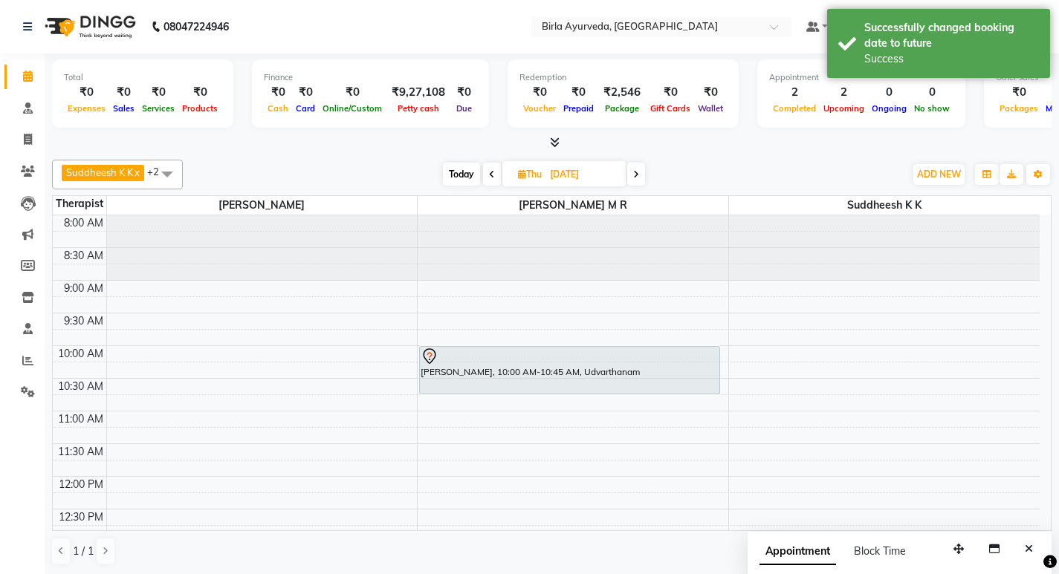
click at [463, 175] on span "Today" at bounding box center [461, 174] width 37 height 23
type input "[DATE]"
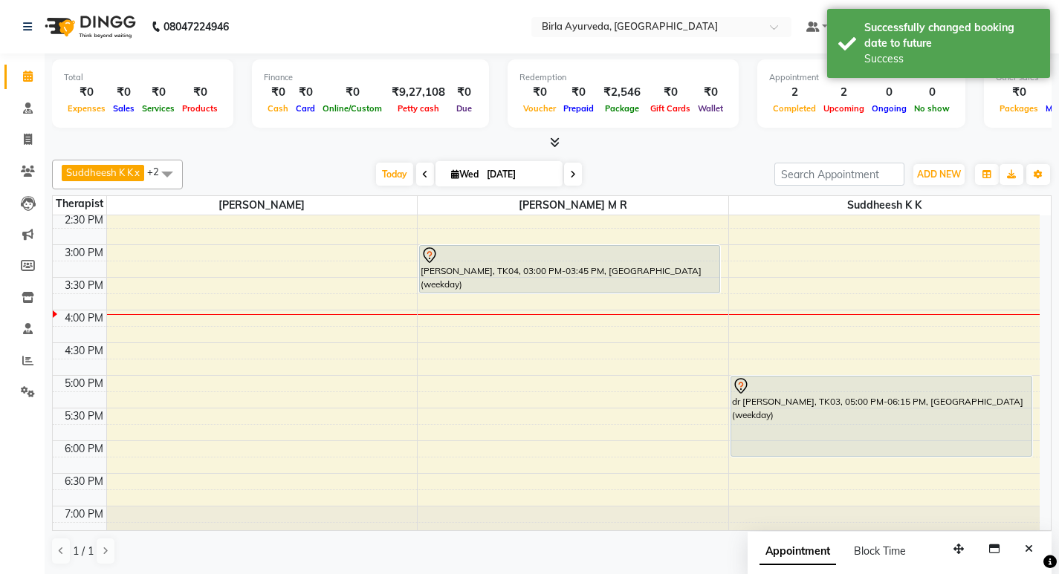
scroll to position [394, 0]
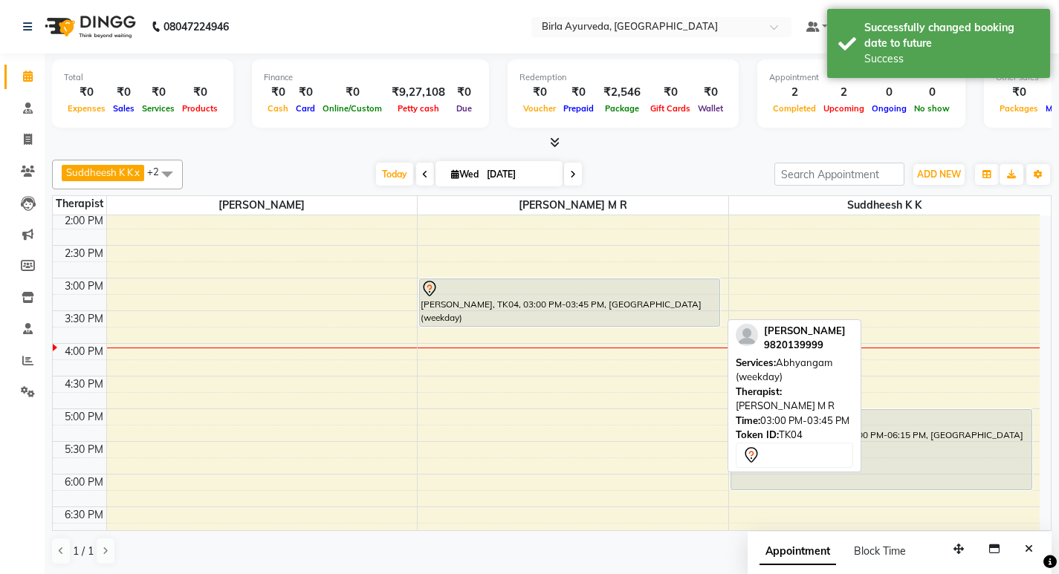
click at [508, 290] on div at bounding box center [569, 289] width 298 height 18
select select "7"
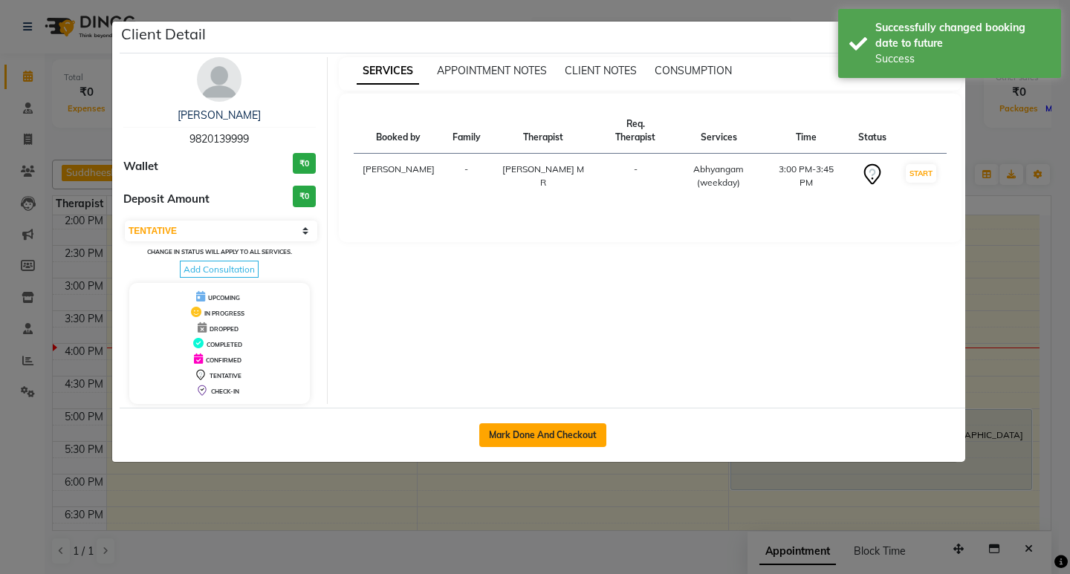
click at [543, 435] on button "Mark Done And Checkout" at bounding box center [542, 435] width 127 height 24
select select "6820"
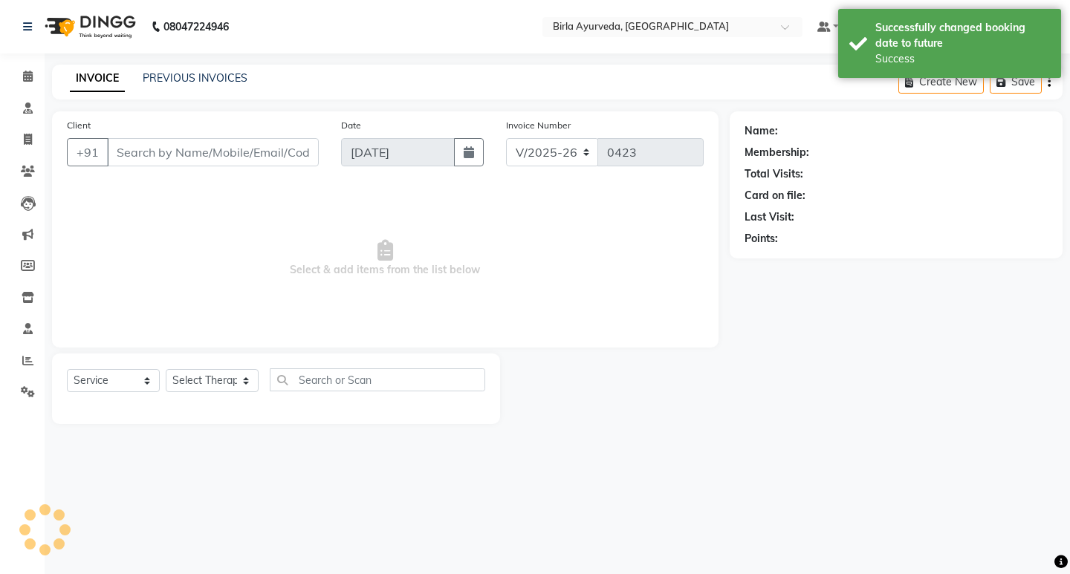
select select "package"
type input "9820139999"
select select "56922"
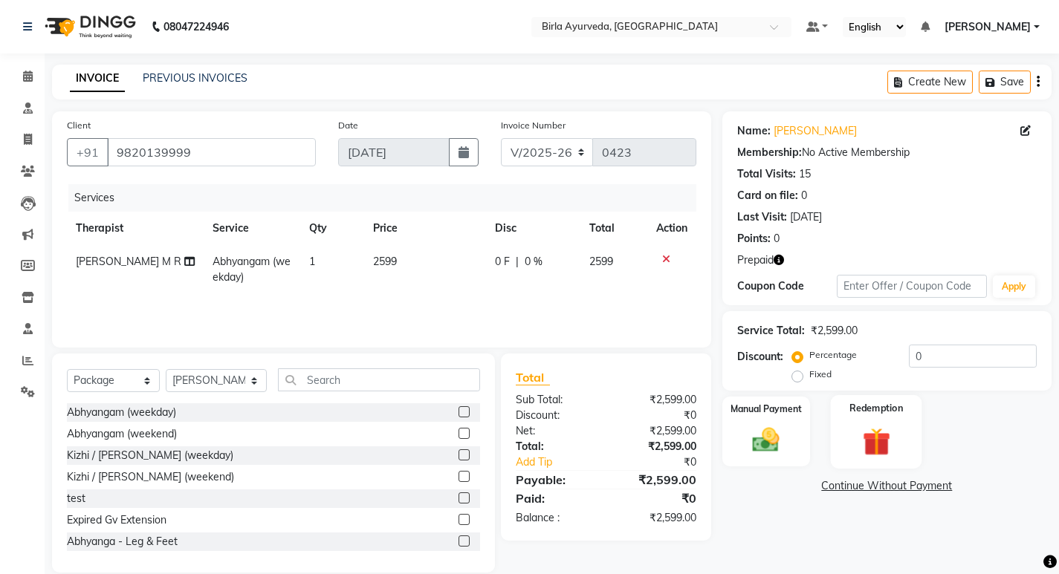
click at [882, 435] on img at bounding box center [876, 441] width 45 height 35
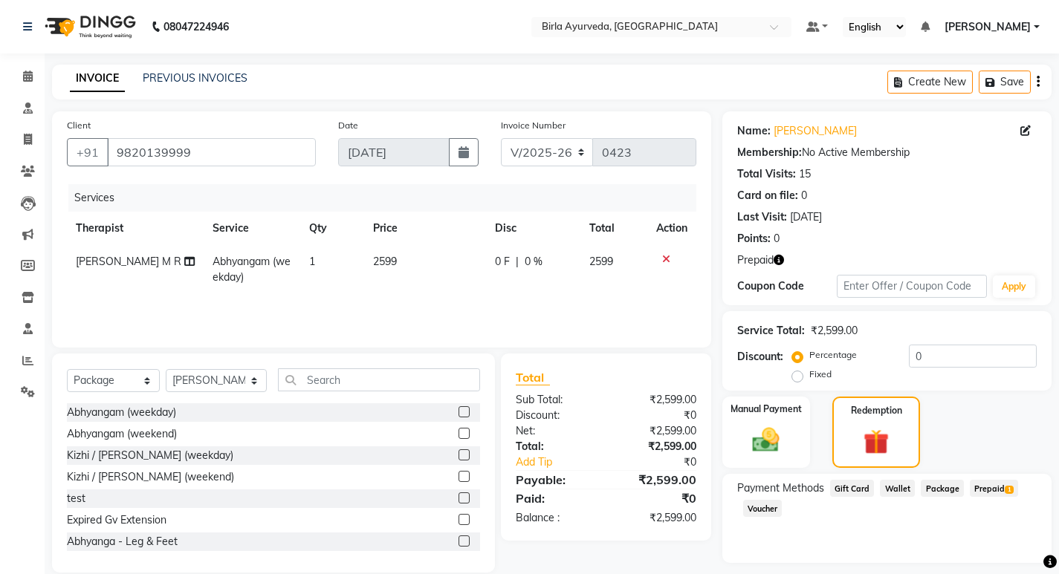
click at [998, 488] on span "Prepaid 1" at bounding box center [993, 488] width 48 height 17
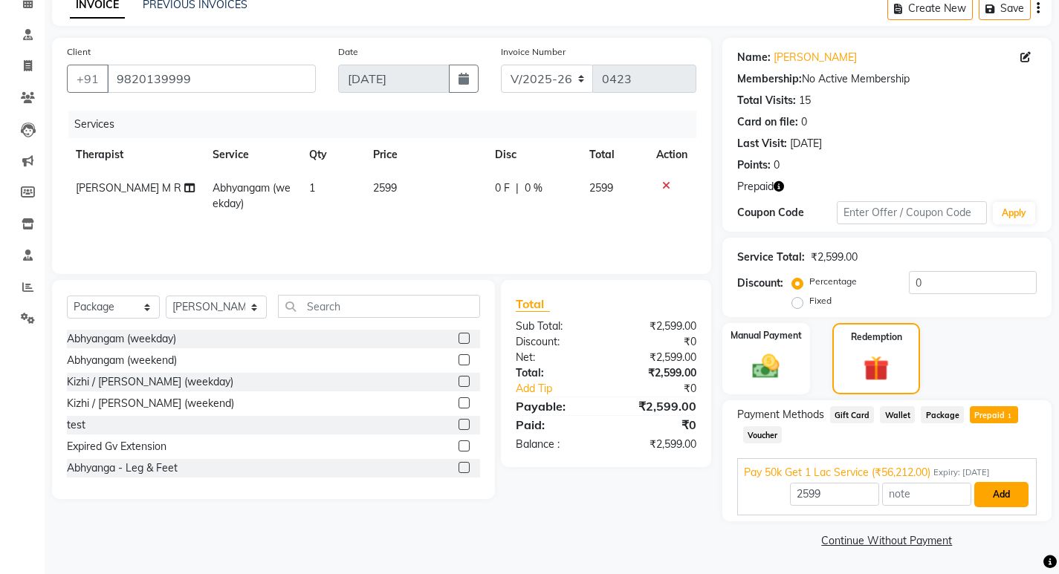
click at [1000, 497] on button "Add" at bounding box center [1001, 494] width 54 height 25
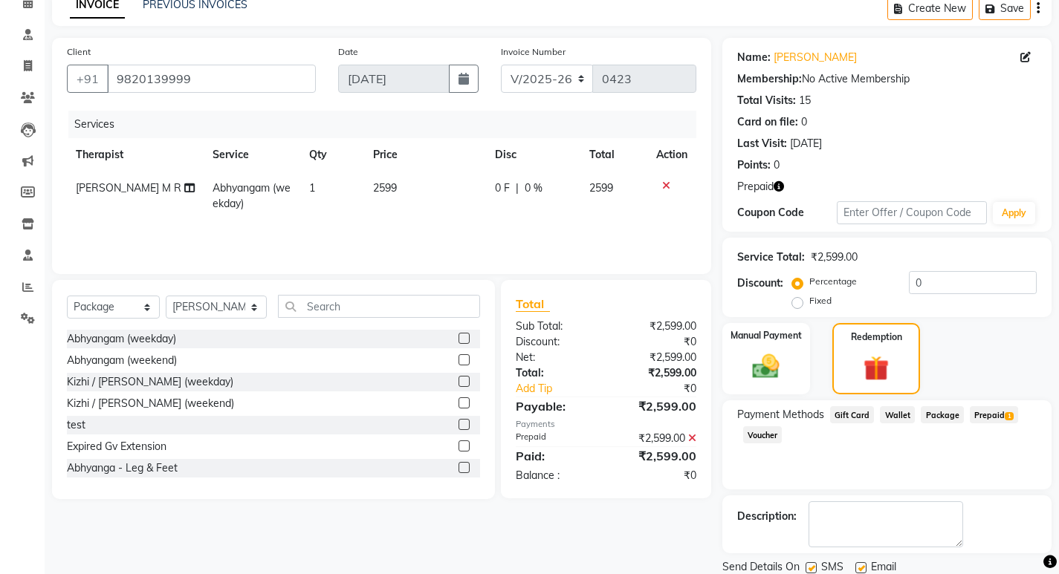
scroll to position [126, 0]
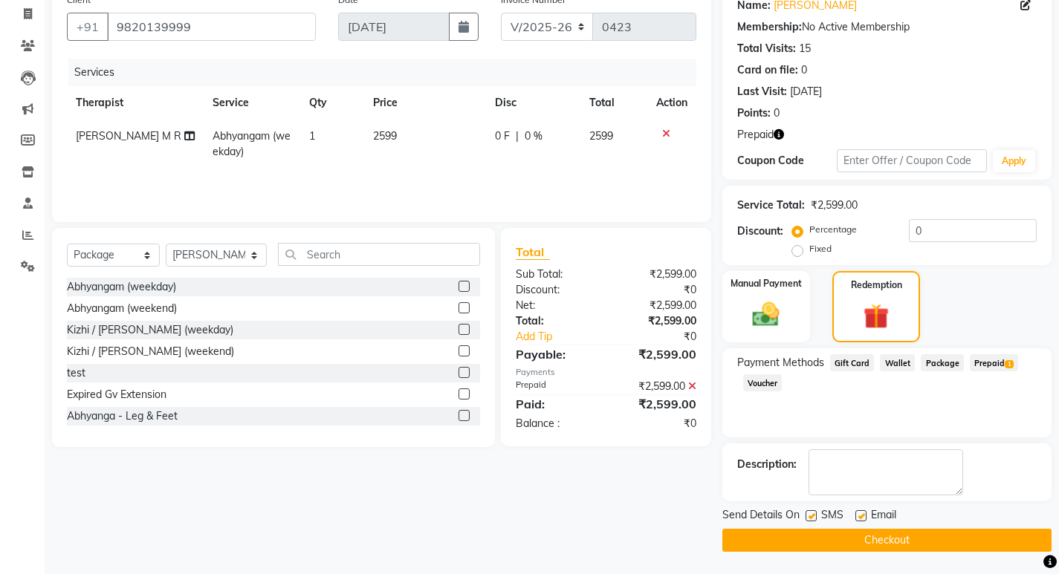
click at [860, 516] on label at bounding box center [860, 515] width 11 height 11
click at [860, 516] on input "checkbox" at bounding box center [860, 517] width 10 height 10
checkbox input "false"
click at [813, 514] on label at bounding box center [810, 515] width 11 height 11
click at [813, 514] on input "checkbox" at bounding box center [810, 517] width 10 height 10
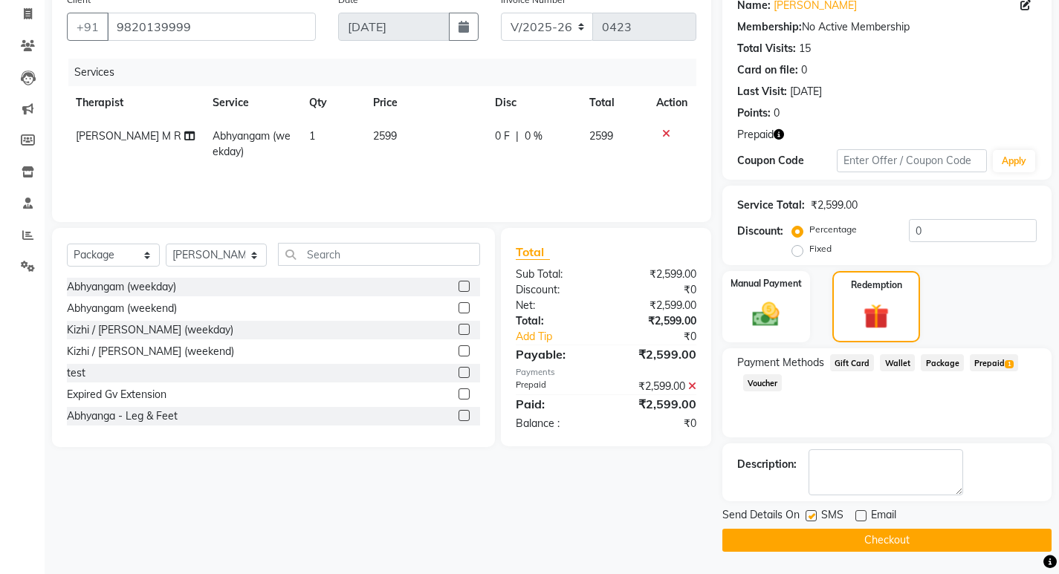
checkbox input "false"
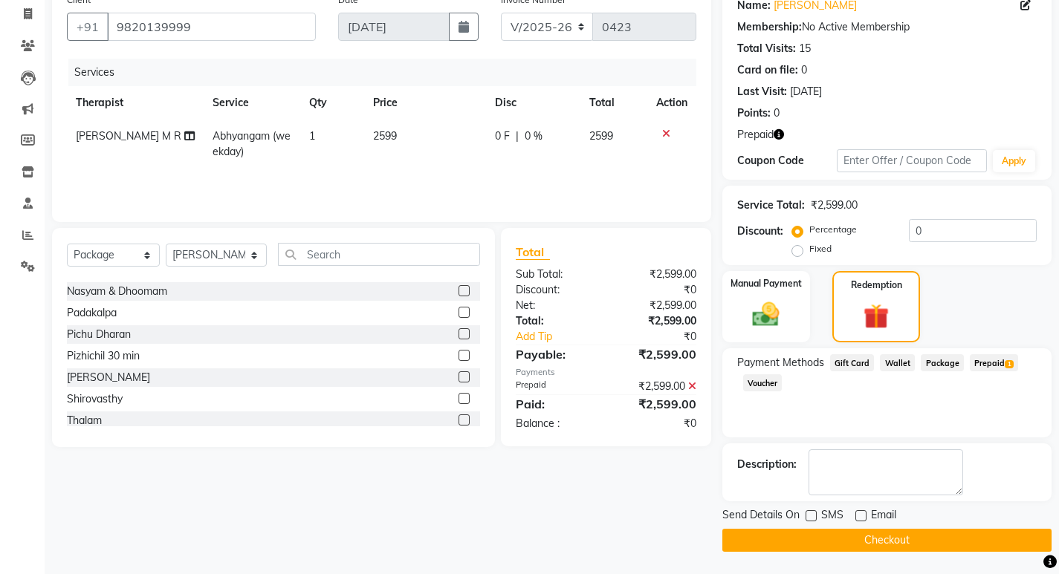
click at [890, 538] on button "Checkout" at bounding box center [886, 540] width 329 height 23
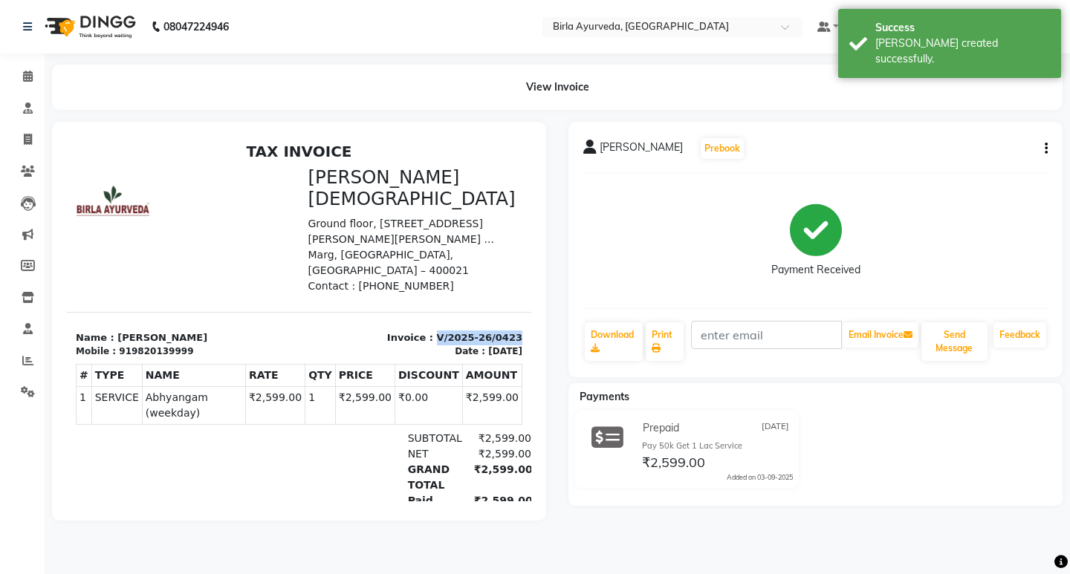
drag, startPoint x: 426, startPoint y: 301, endPoint x: 507, endPoint y: 297, distance: 81.8
click at [507, 331] on div "Invoice : V/2025-26/0423 Date : [DATE]" at bounding box center [415, 345] width 233 height 28
copy p "V/2025-26/0423"
